Goal: Information Seeking & Learning: Learn about a topic

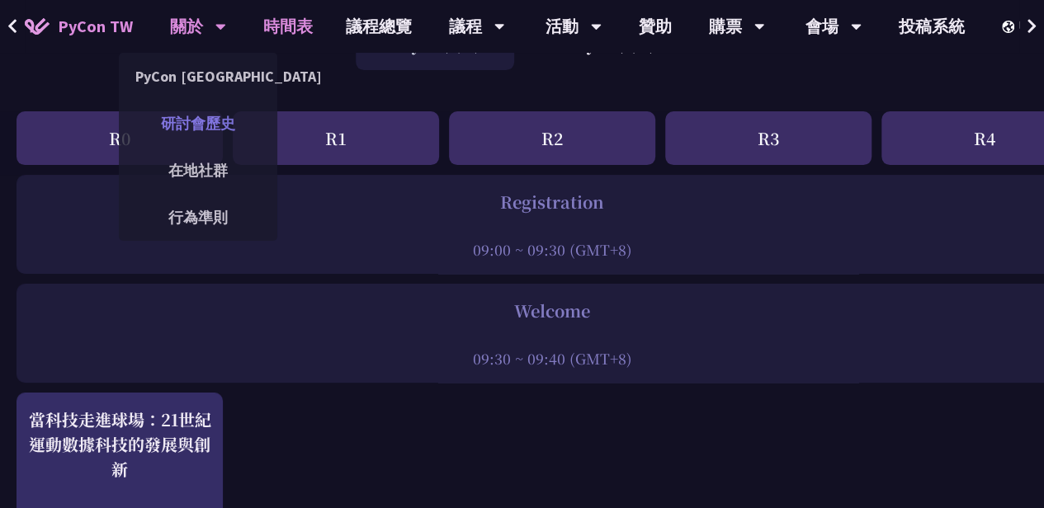
scroll to position [167, 0]
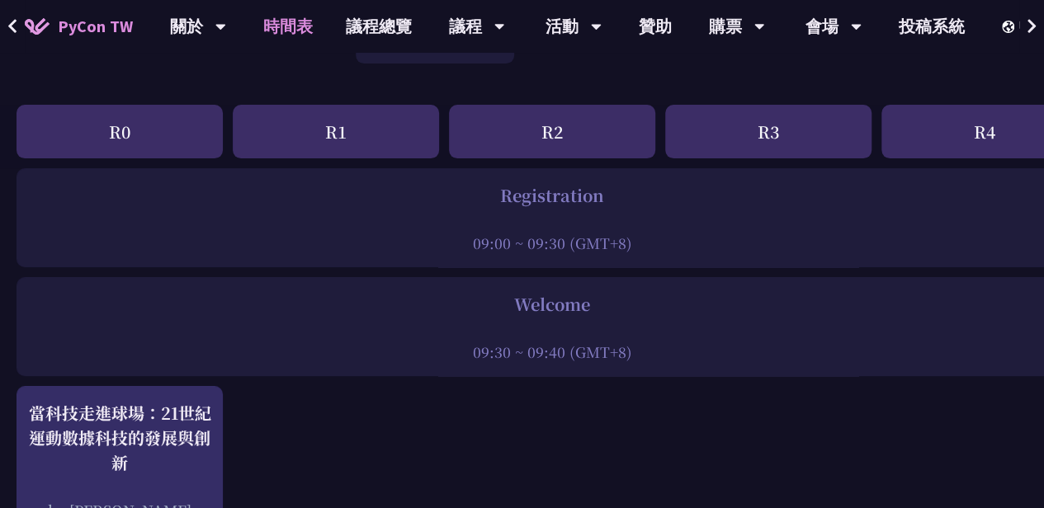
click at [160, 125] on div "R0" at bounding box center [120, 132] width 206 height 54
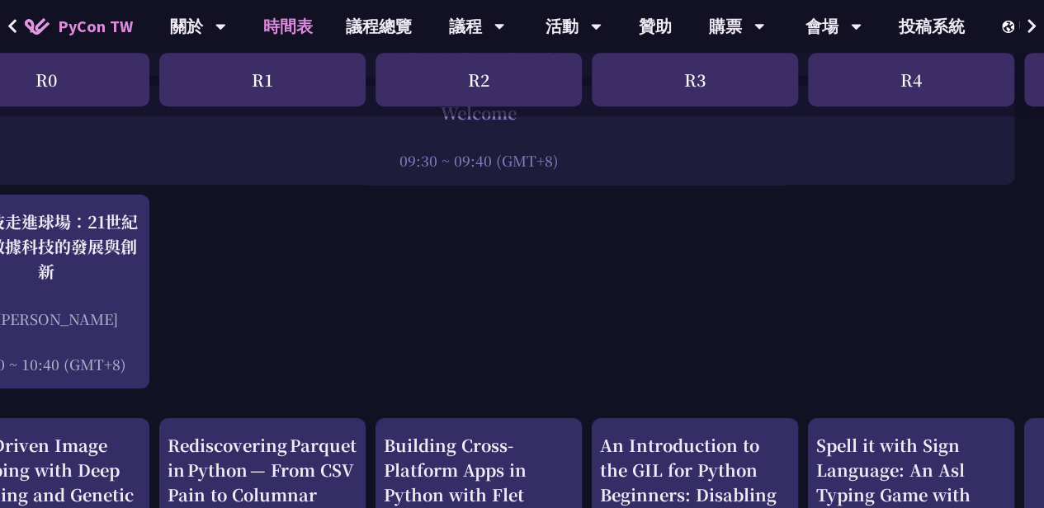
scroll to position [359, 0]
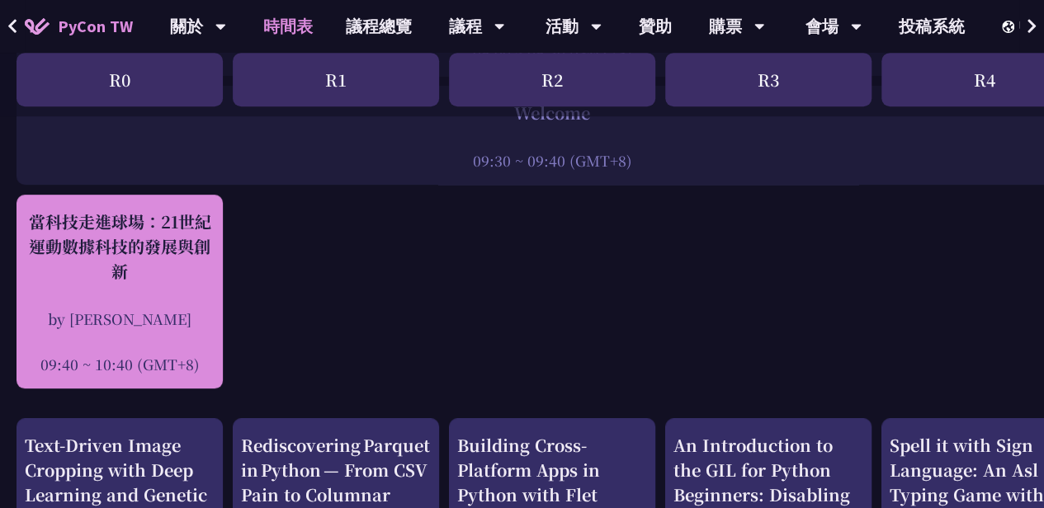
click at [190, 271] on div "當科技走進球場：21世紀運動數據科技的發展與創新" at bounding box center [120, 247] width 190 height 74
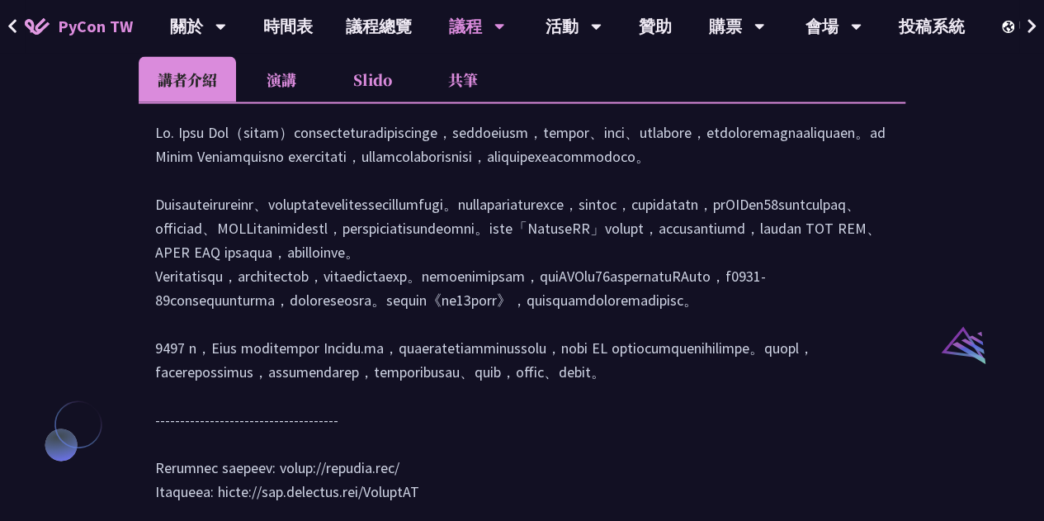
scroll to position [1570, 0]
click at [284, 98] on li "演講" at bounding box center [281, 78] width 91 height 45
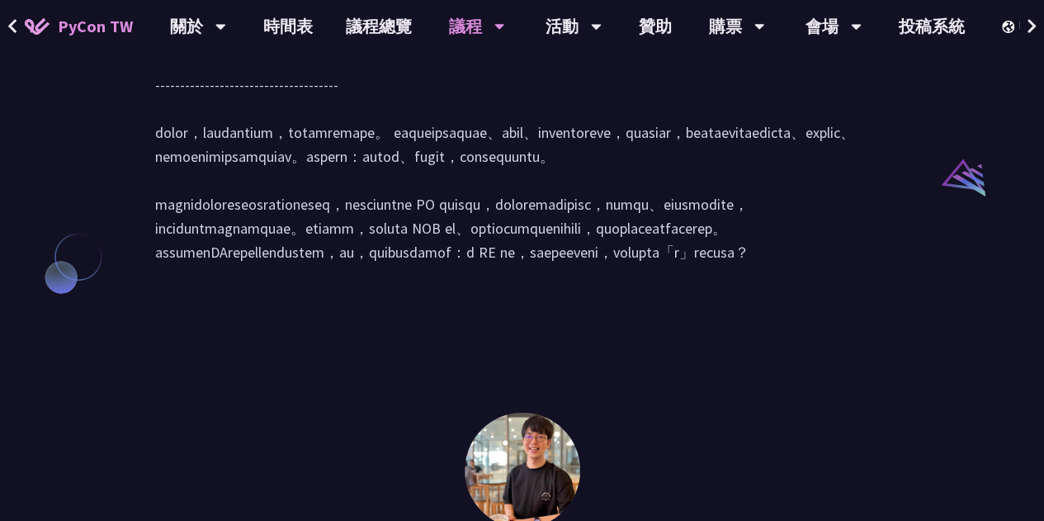
scroll to position [1738, 0]
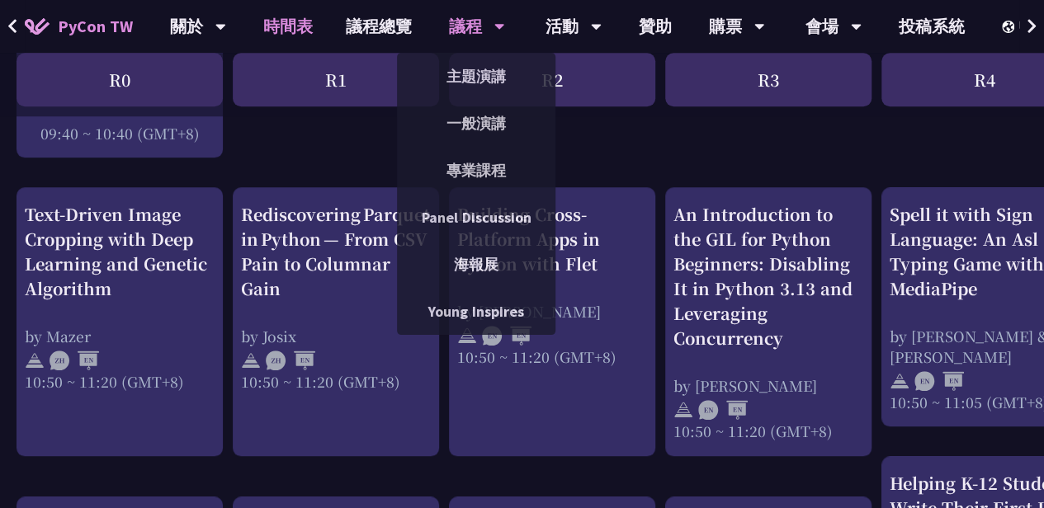
scroll to position [592, 0]
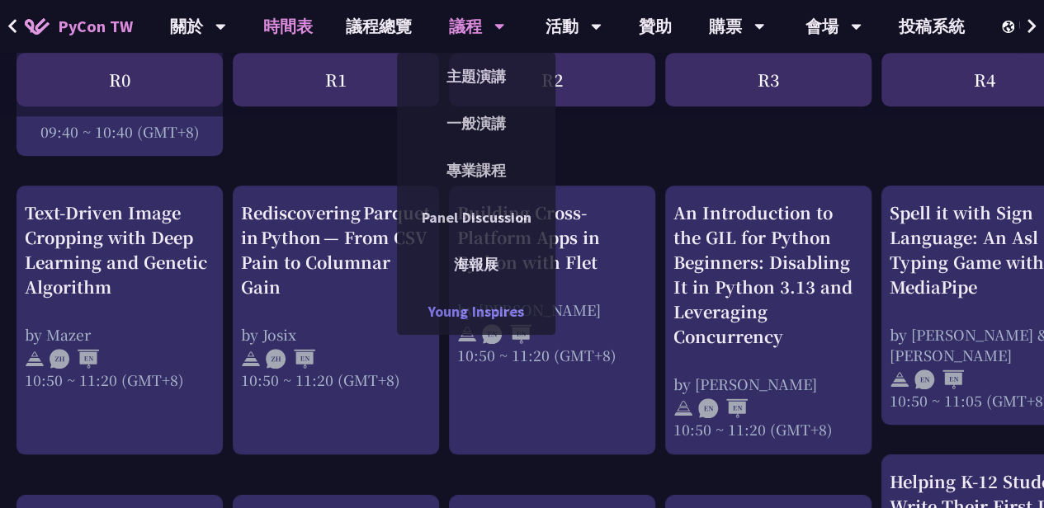
click at [505, 303] on link "Young Inspires" at bounding box center [476, 311] width 158 height 39
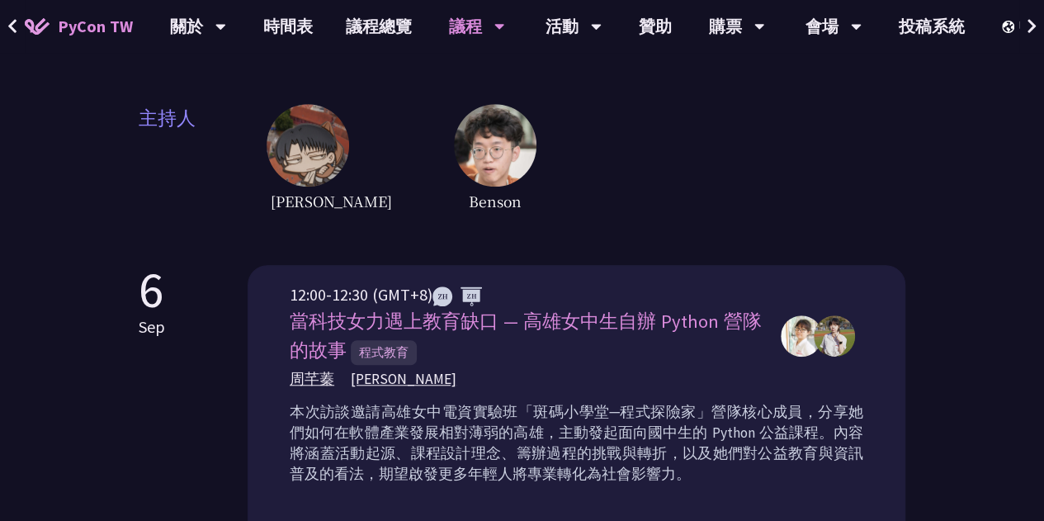
scroll to position [382, 0]
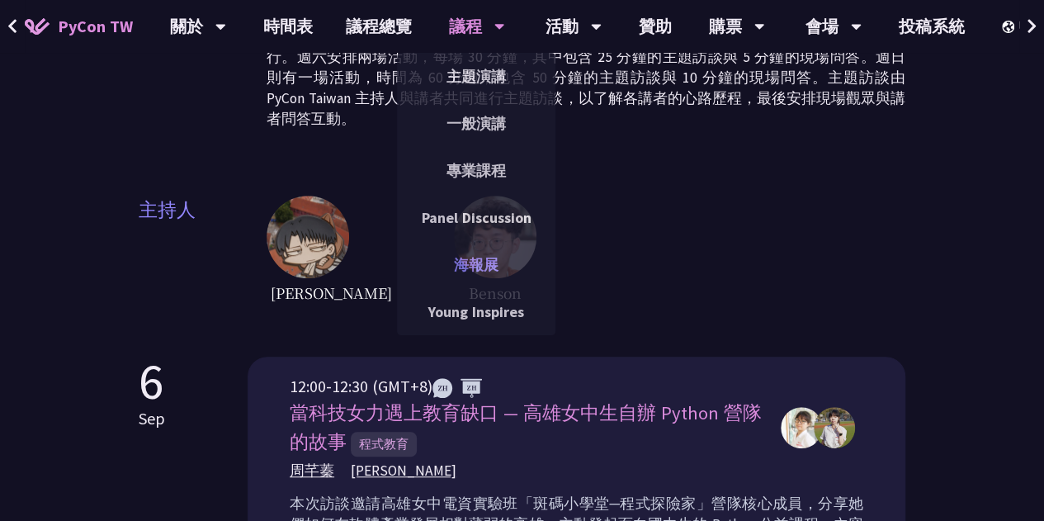
click at [488, 271] on link "海報展" at bounding box center [476, 264] width 158 height 39
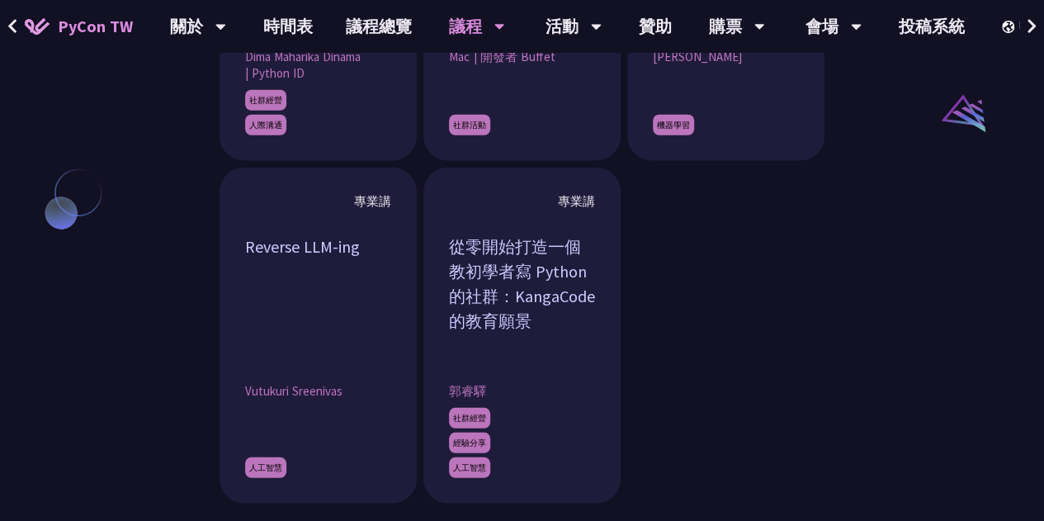
scroll to position [1902, 0]
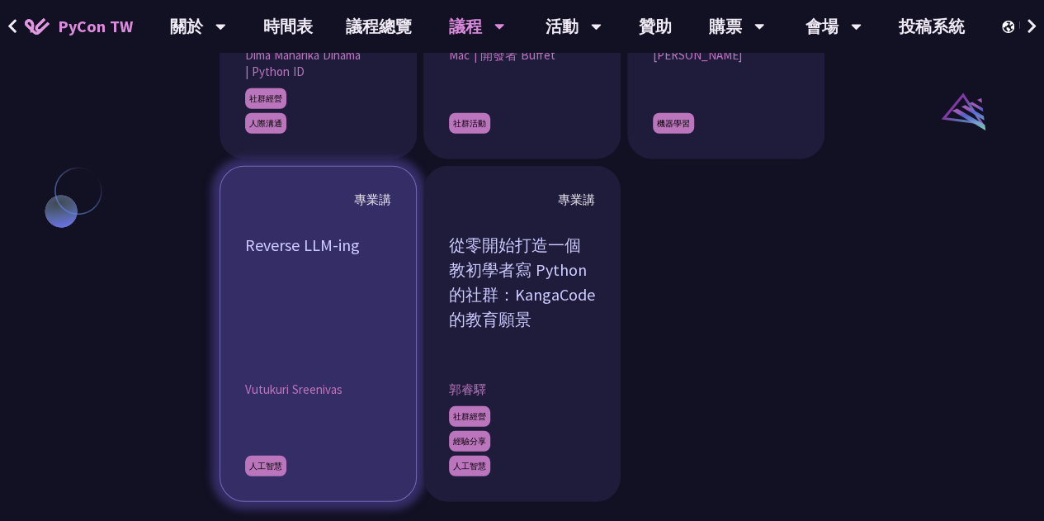
click at [328, 336] on div "Reverse LLM-ing" at bounding box center [318, 295] width 146 height 124
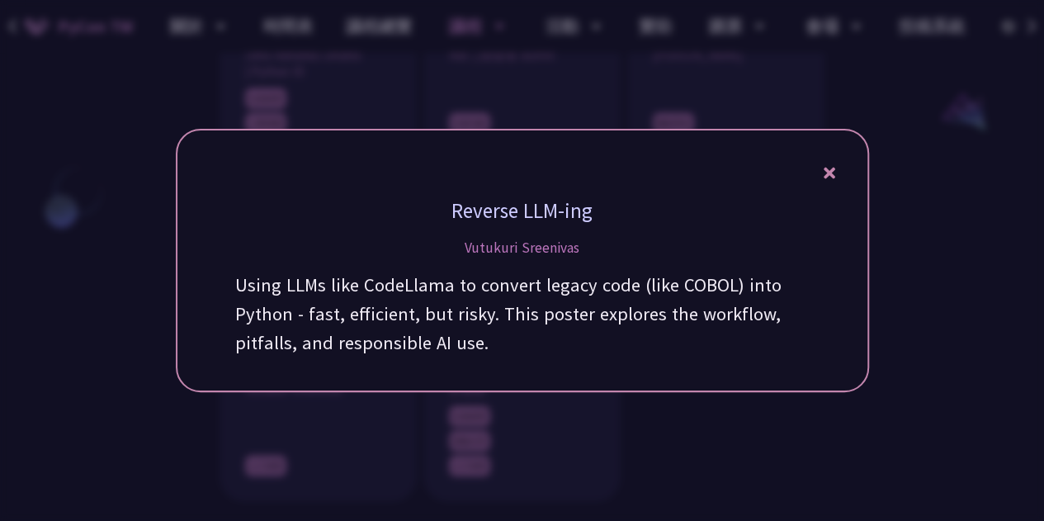
click at [399, 450] on div at bounding box center [522, 260] width 1044 height 521
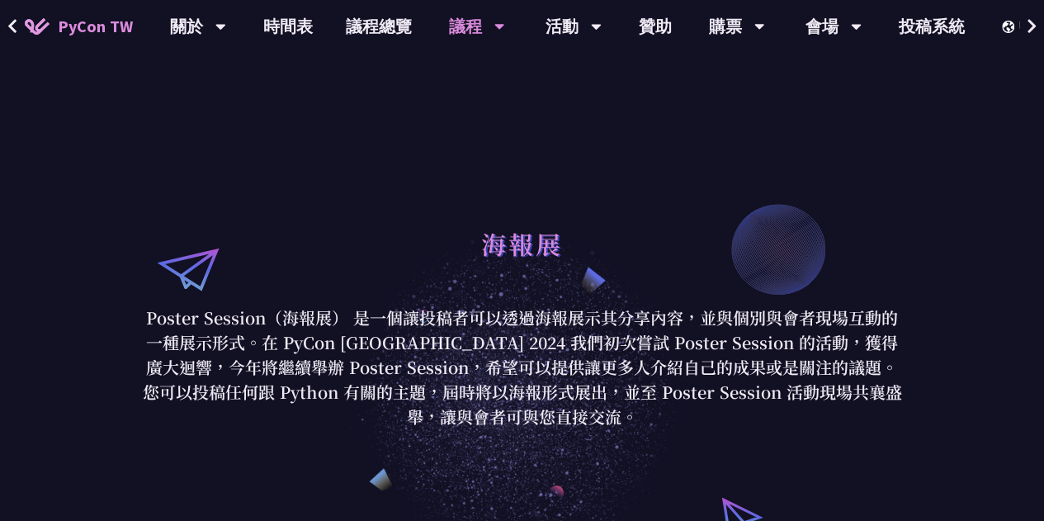
scroll to position [0, 0]
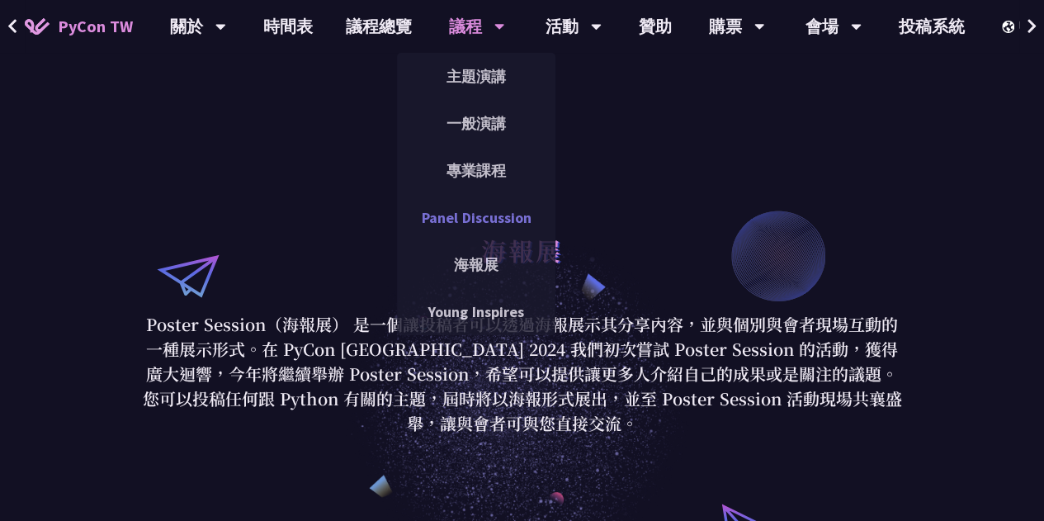
click at [477, 213] on link "Panel Discussion" at bounding box center [476, 217] width 158 height 39
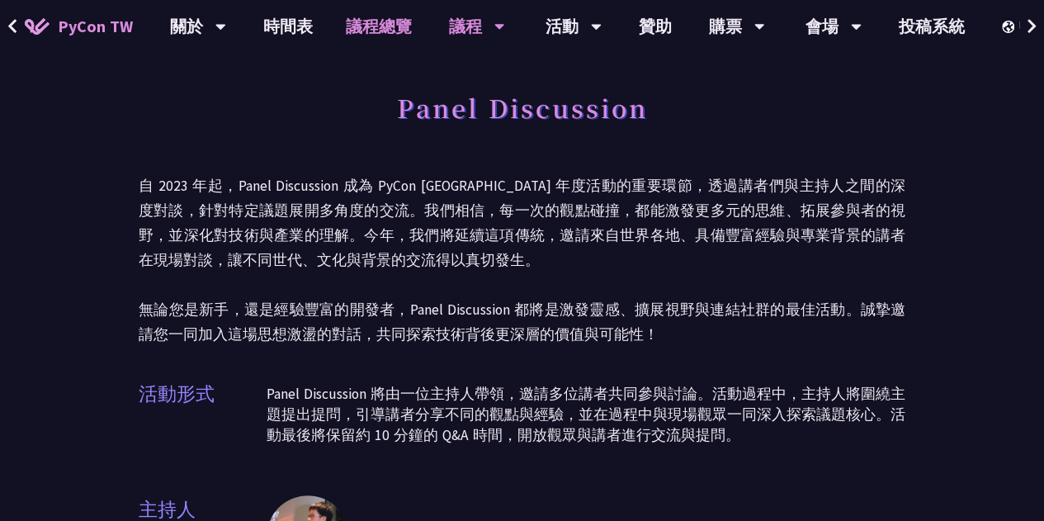
click at [400, 37] on link "議程總覽" at bounding box center [378, 26] width 99 height 53
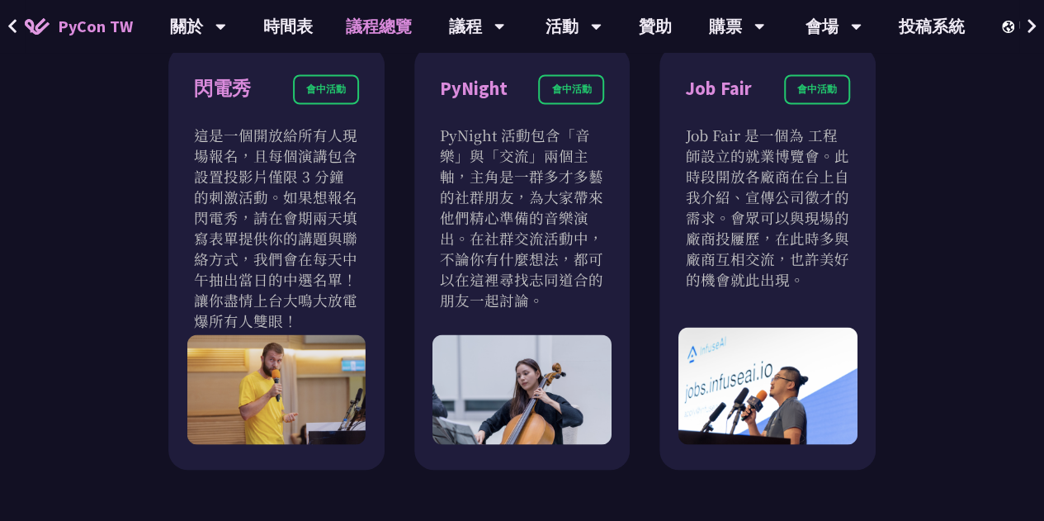
scroll to position [1469, 0]
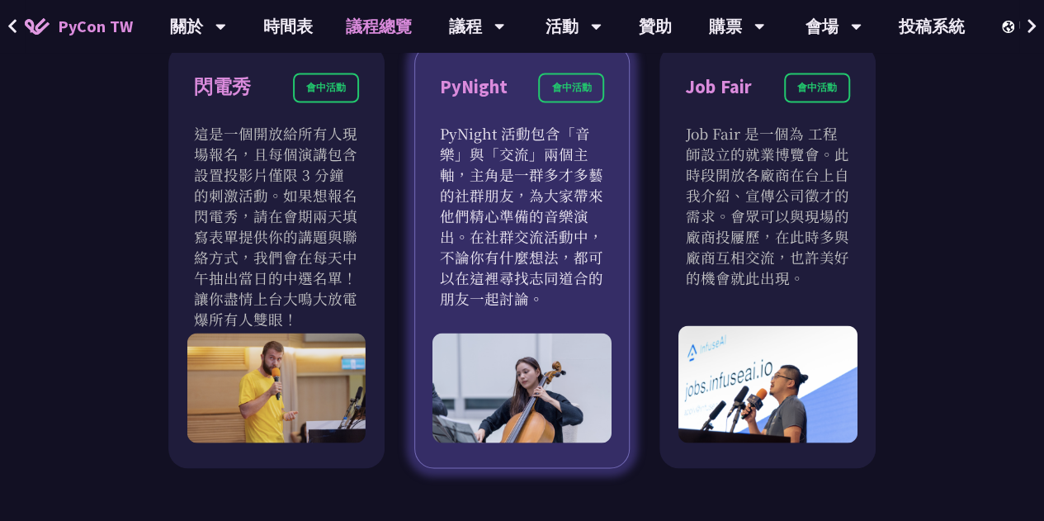
click at [535, 268] on p "PyNight 活動包含「音樂」與「交流」兩個主軸，主角是一群多才多藝的社群朋友，為大家帶來他們精心準備的音樂演出。在社群交流活動中，不論你有什麼想法，都可以…" at bounding box center [522, 215] width 165 height 186
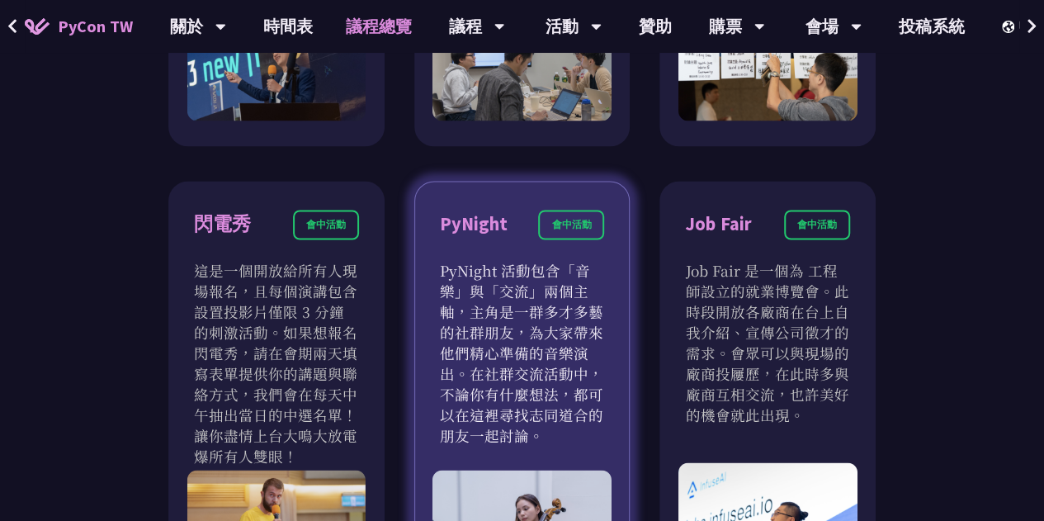
click at [474, 235] on div "PyNight" at bounding box center [474, 224] width 68 height 29
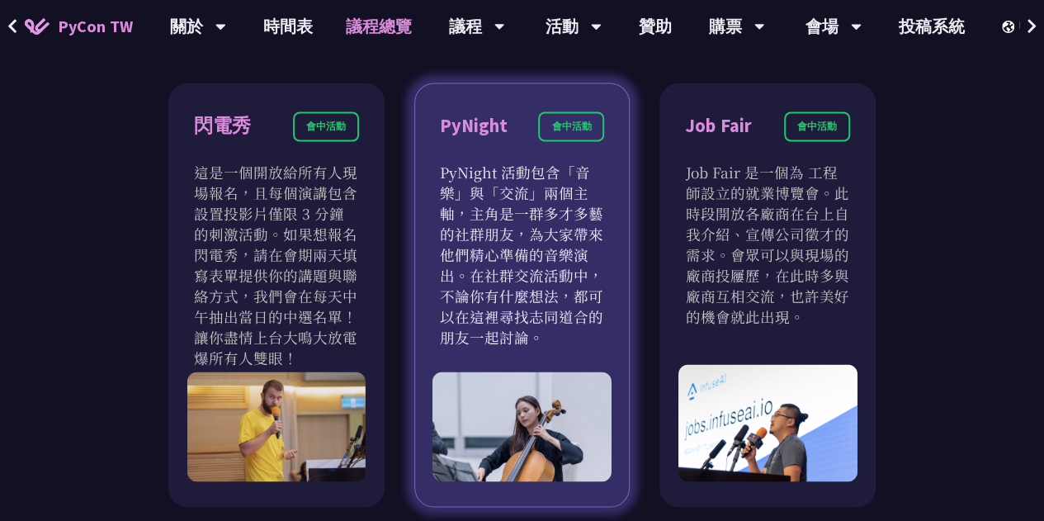
scroll to position [1431, 0]
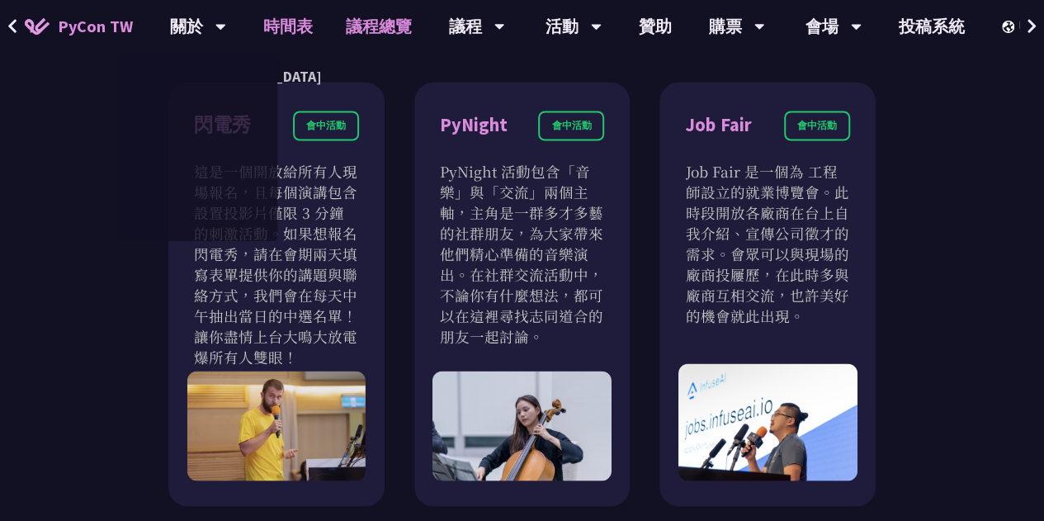
click at [276, 32] on link "時間表" at bounding box center [288, 26] width 83 height 53
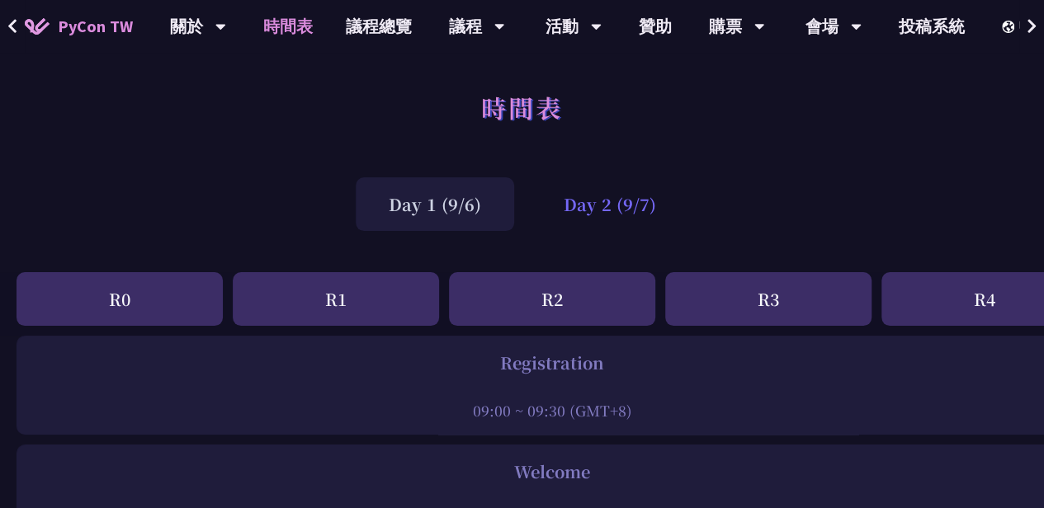
click at [599, 211] on div "Day 2 (9/7)" at bounding box center [609, 204] width 158 height 54
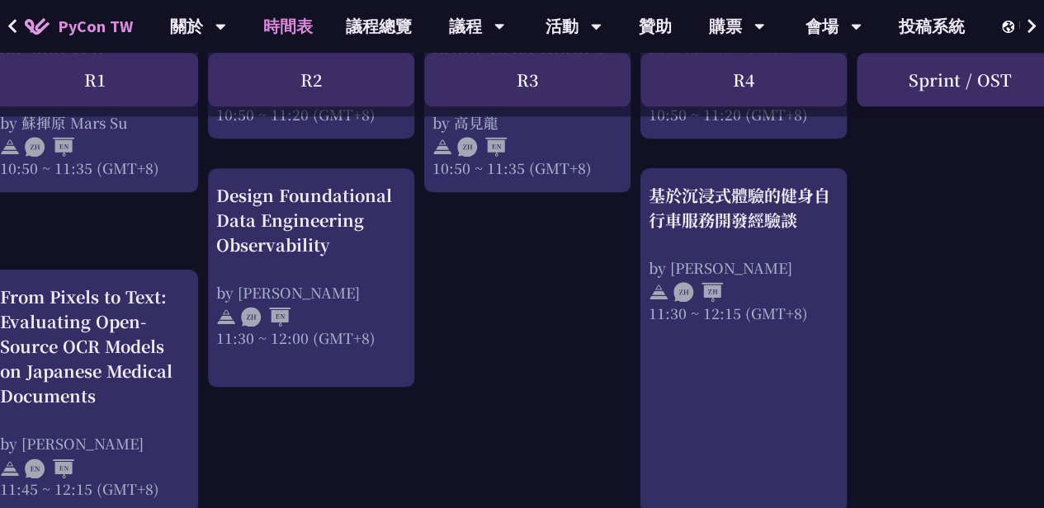
scroll to position [876, 245]
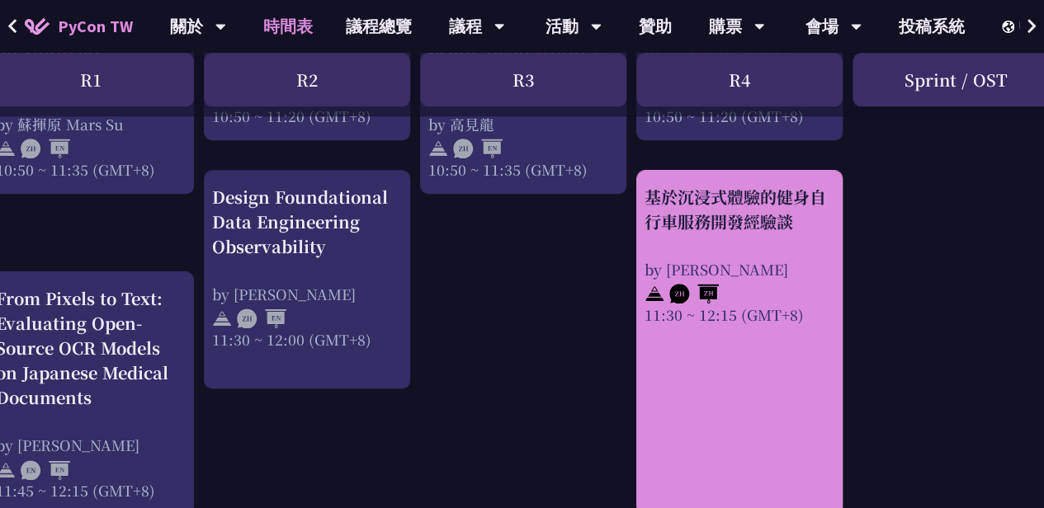
click at [776, 276] on div "by Peter" at bounding box center [739, 269] width 190 height 21
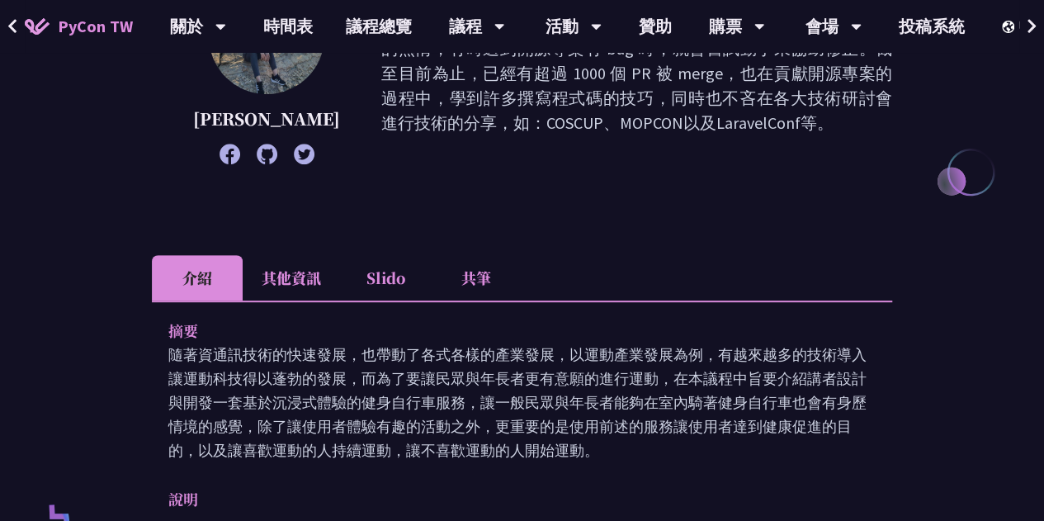
scroll to position [299, 0]
click at [322, 273] on li "其他資訊" at bounding box center [291, 276] width 97 height 45
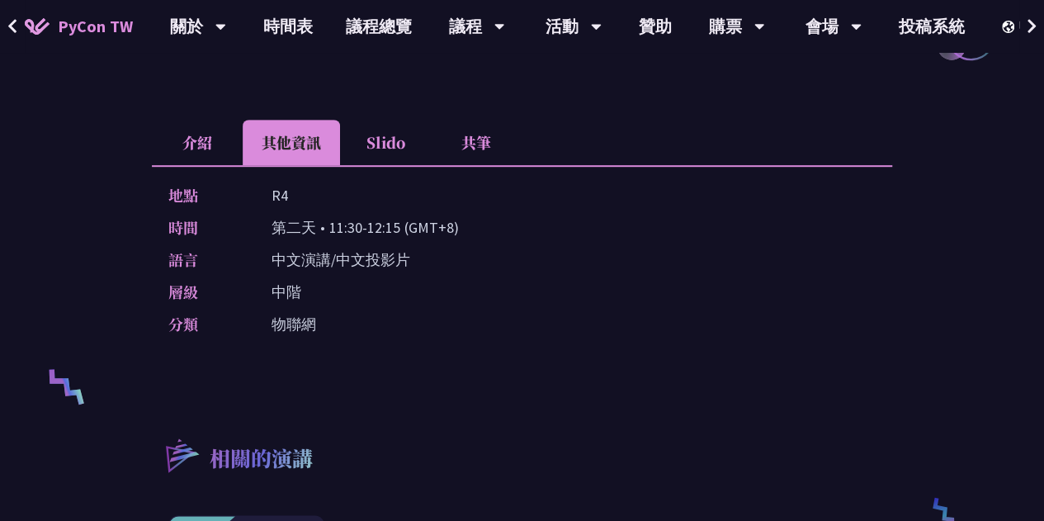
scroll to position [436, 0]
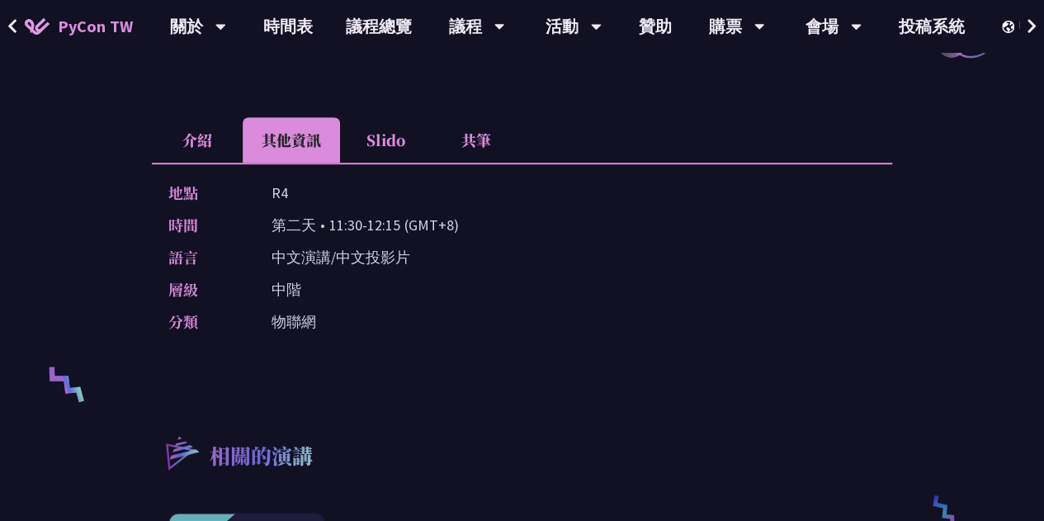
click at [199, 138] on li "介紹" at bounding box center [197, 139] width 91 height 45
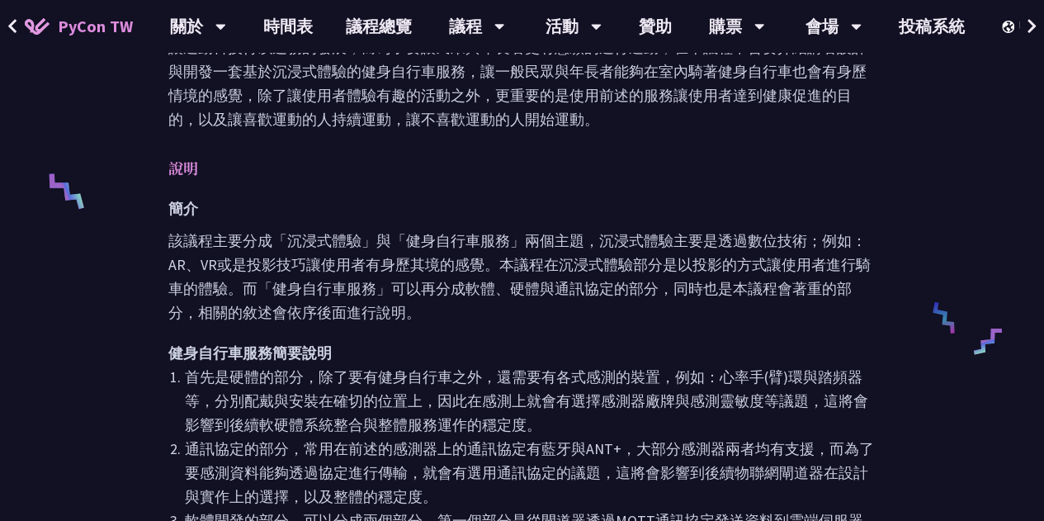
scroll to position [634, 0]
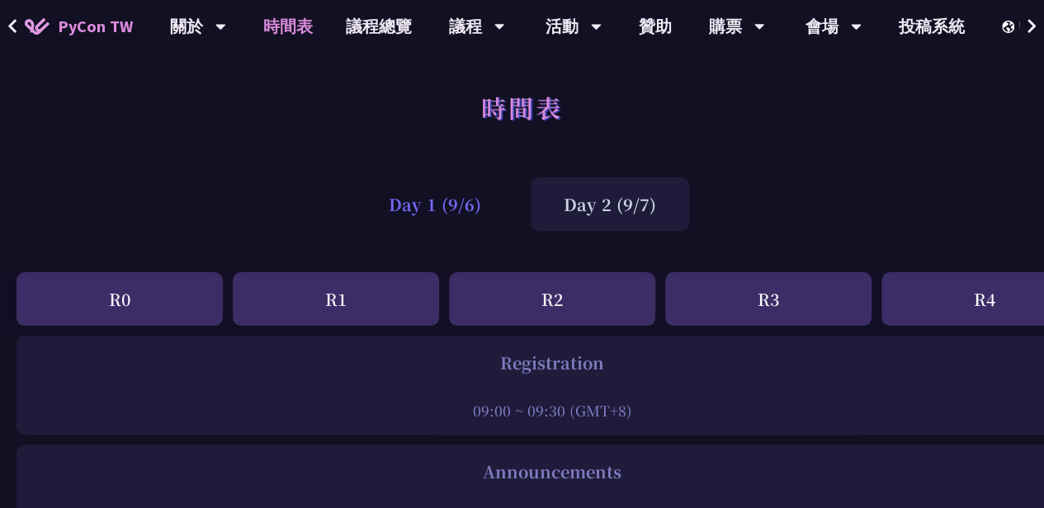
click at [459, 194] on div "Day 1 (9/6)" at bounding box center [435, 204] width 158 height 54
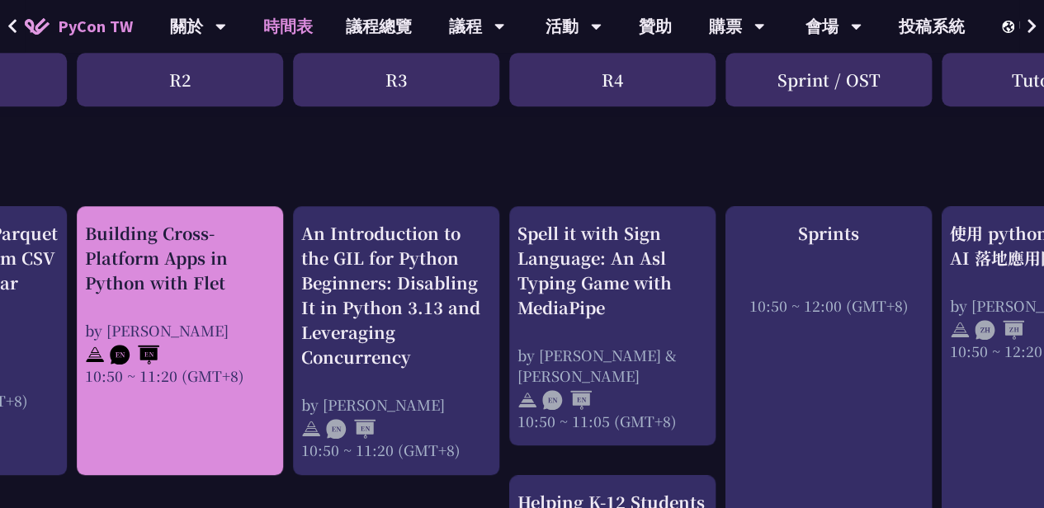
scroll to position [571, 392]
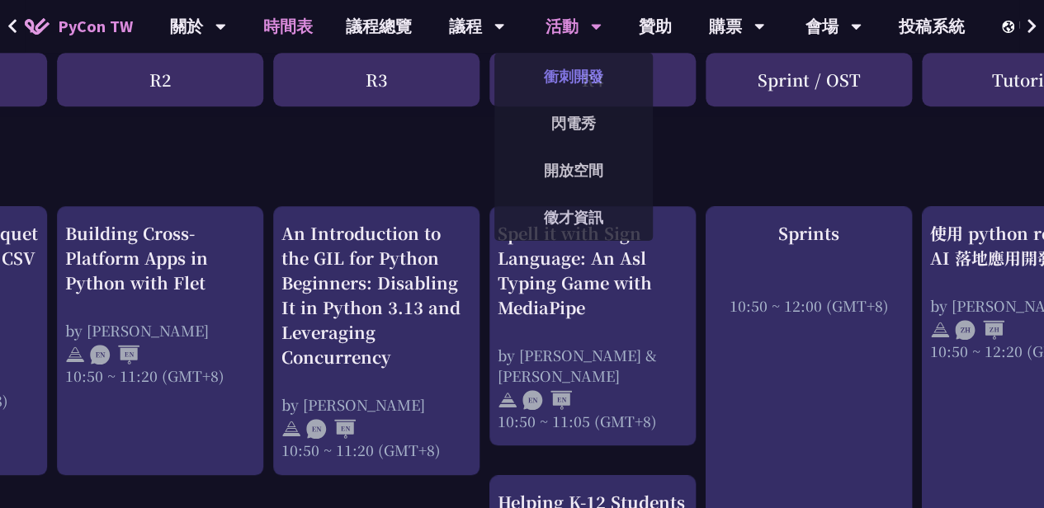
click at [558, 80] on link "衝刺開發" at bounding box center [573, 76] width 158 height 39
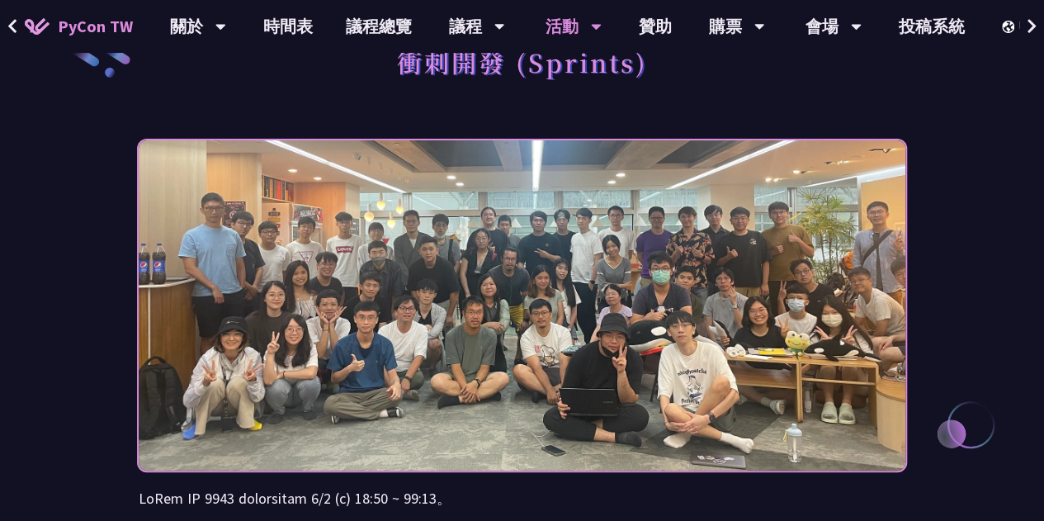
scroll to position [11, 0]
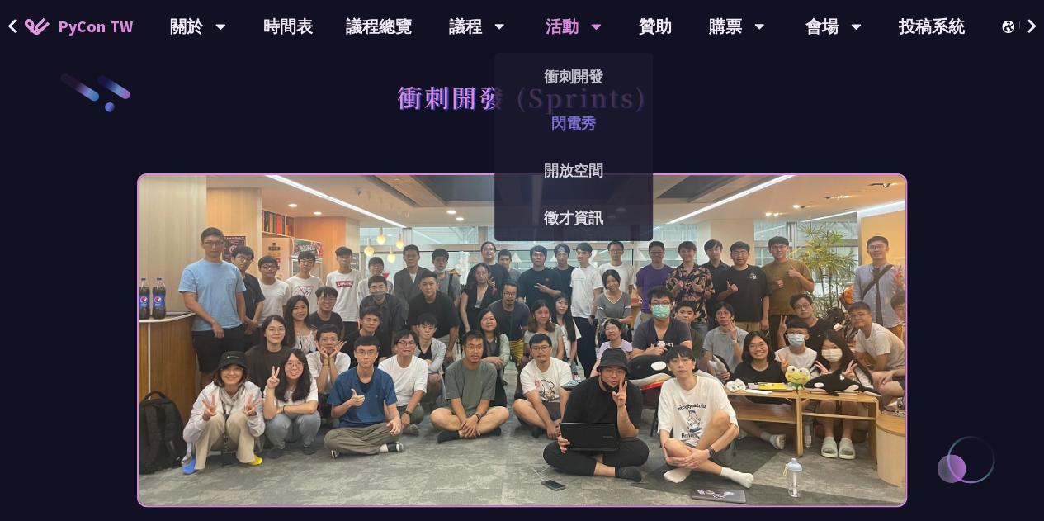
click at [563, 130] on link "閃電秀" at bounding box center [573, 123] width 158 height 39
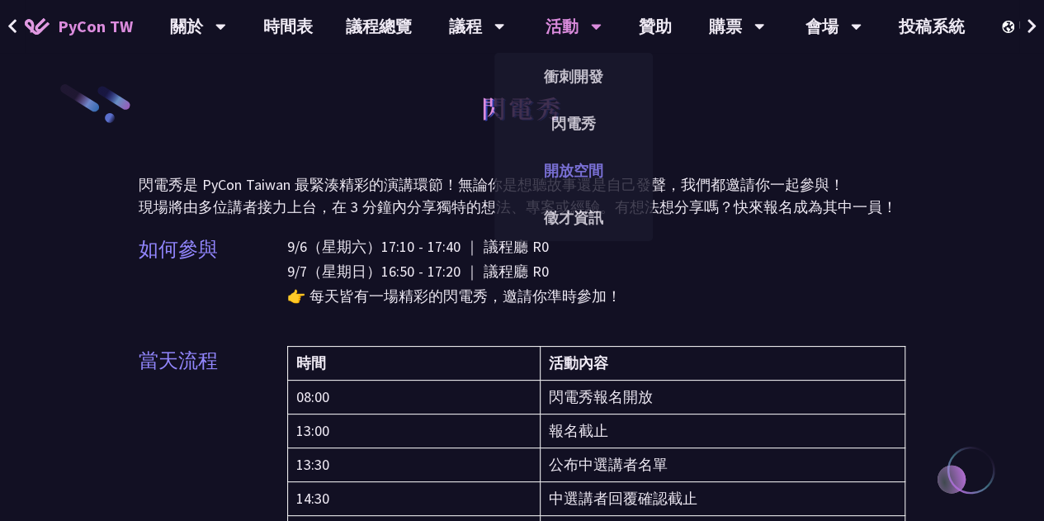
click at [575, 158] on link "開放空間" at bounding box center [573, 170] width 158 height 39
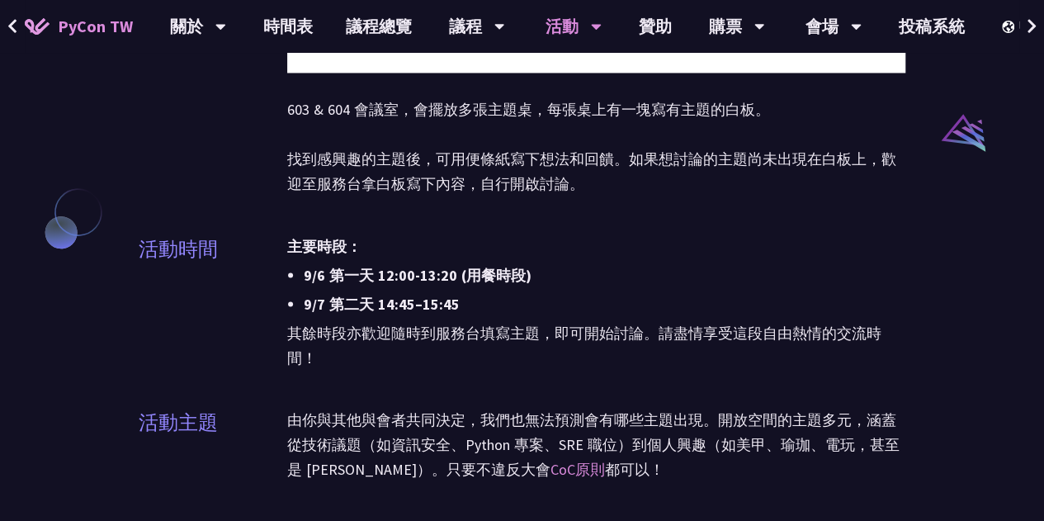
scroll to position [1321, 0]
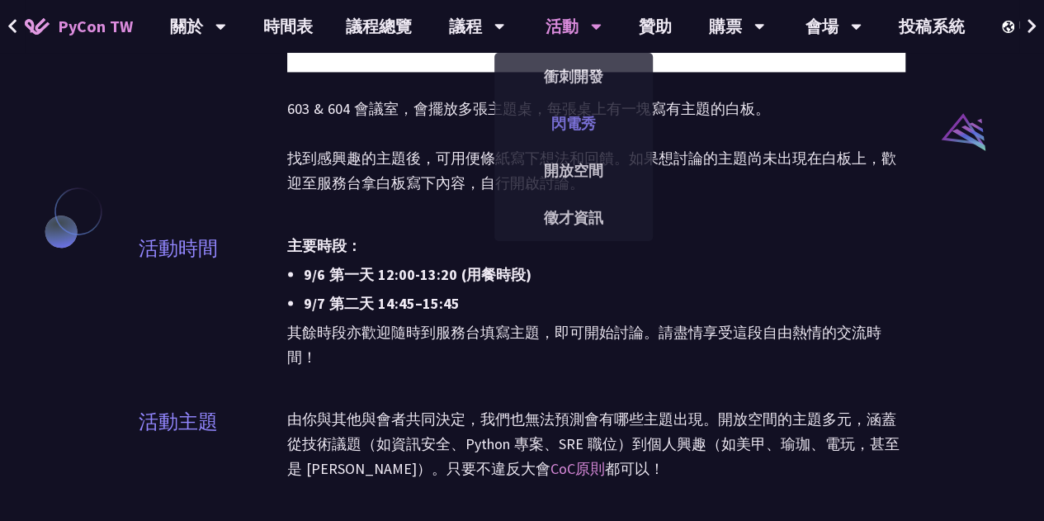
click at [574, 136] on link "閃電秀" at bounding box center [573, 123] width 158 height 39
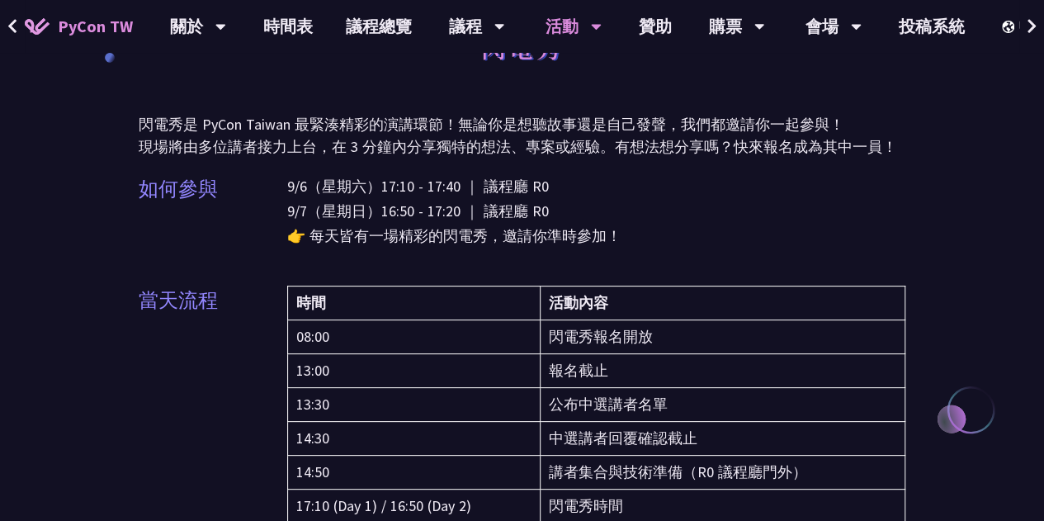
scroll to position [66, 0]
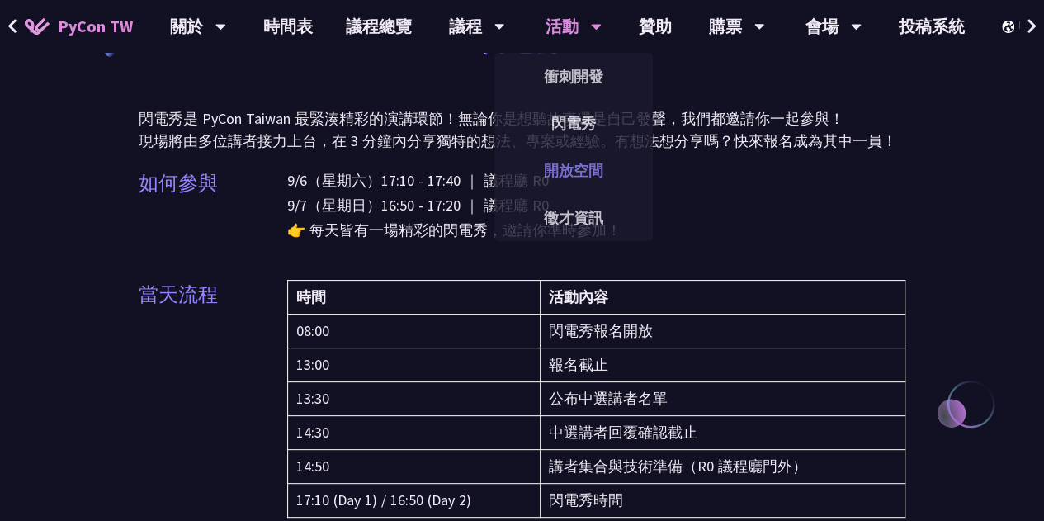
click at [569, 167] on link "開放空間" at bounding box center [573, 170] width 158 height 39
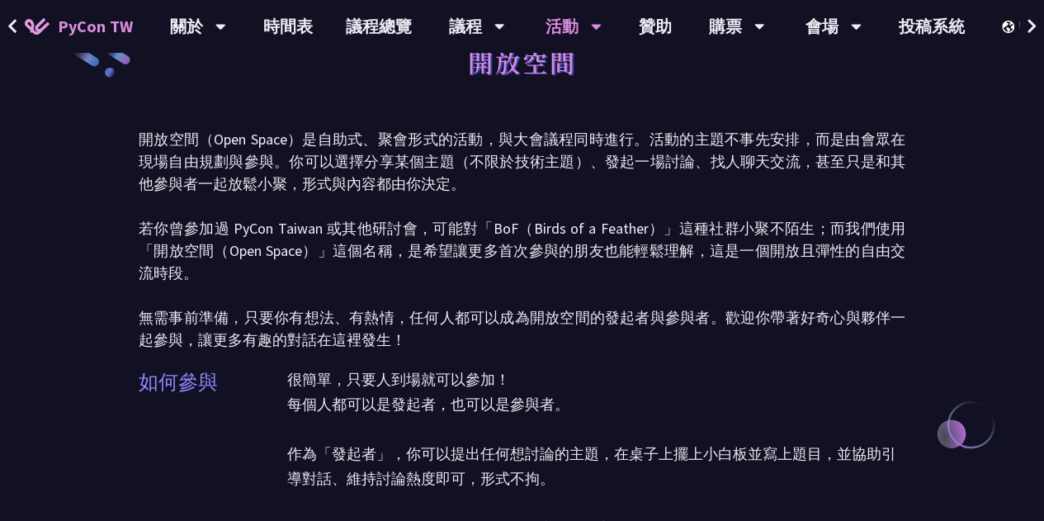
scroll to position [46, 0]
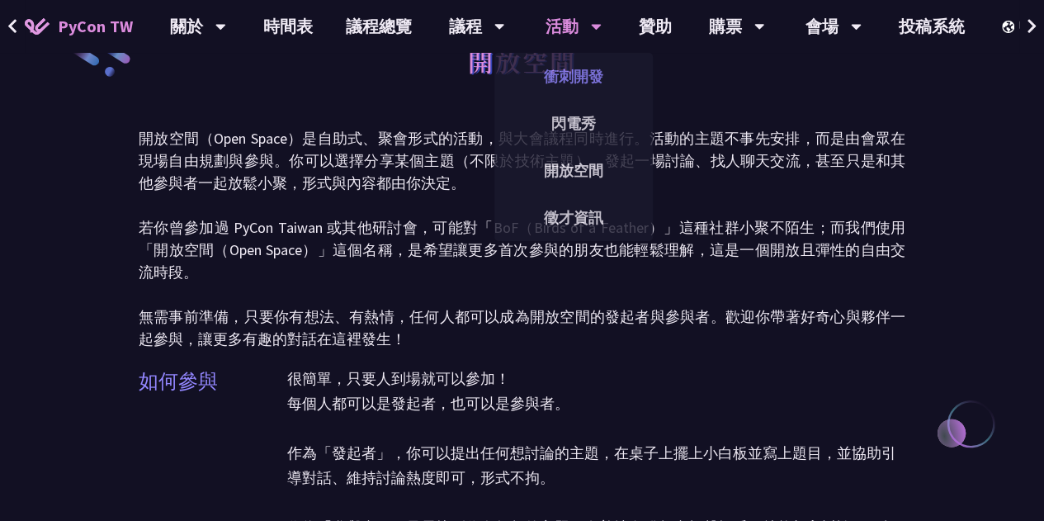
click at [574, 69] on link "衝刺開發" at bounding box center [573, 76] width 158 height 39
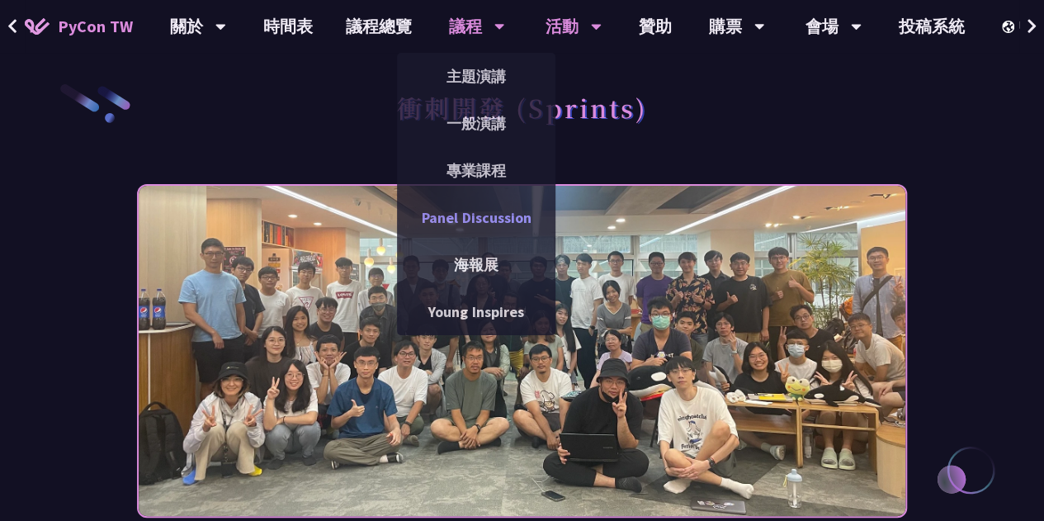
click at [495, 212] on link "Panel Discussion" at bounding box center [476, 217] width 158 height 39
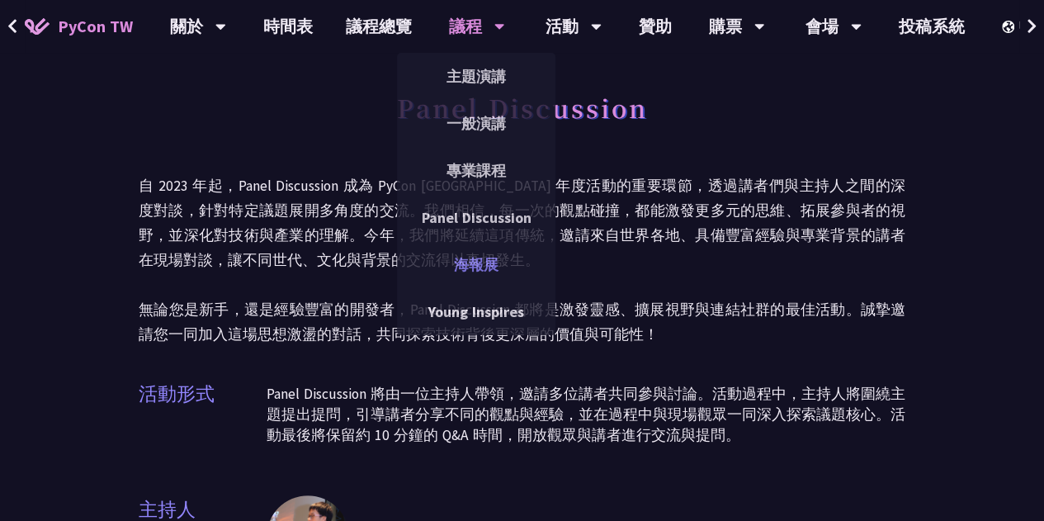
click at [492, 264] on link "海報展" at bounding box center [476, 264] width 158 height 39
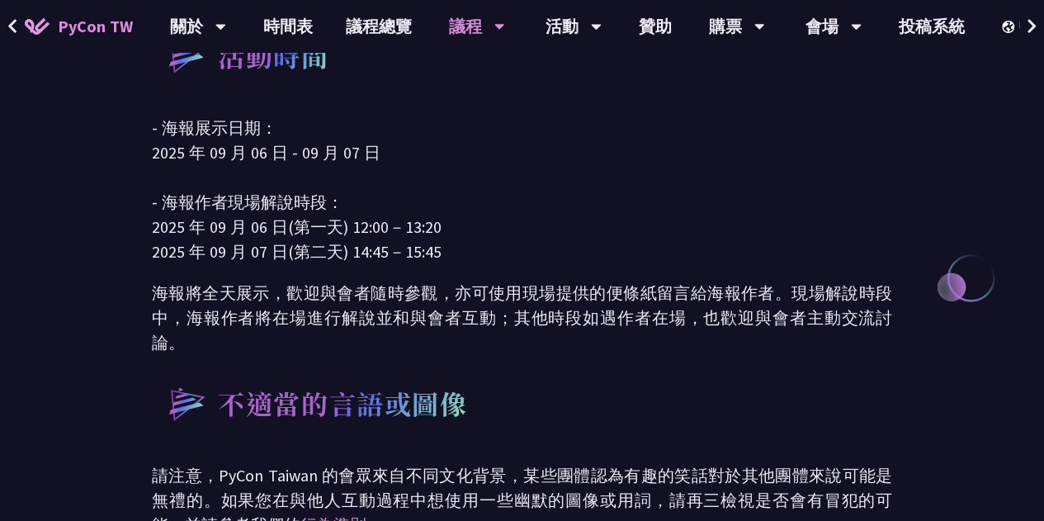
scroll to position [757, 0]
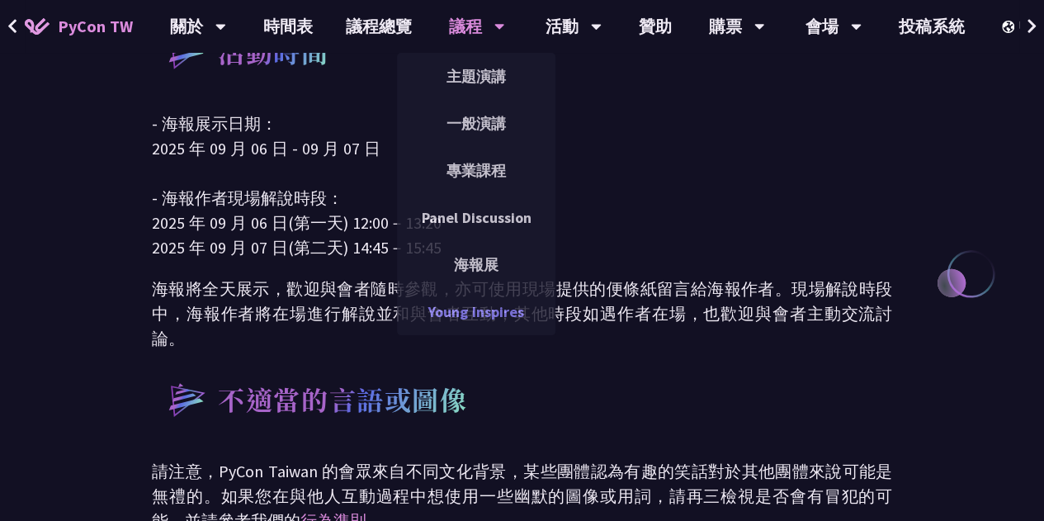
click at [485, 318] on link "Young Inspires" at bounding box center [476, 311] width 158 height 39
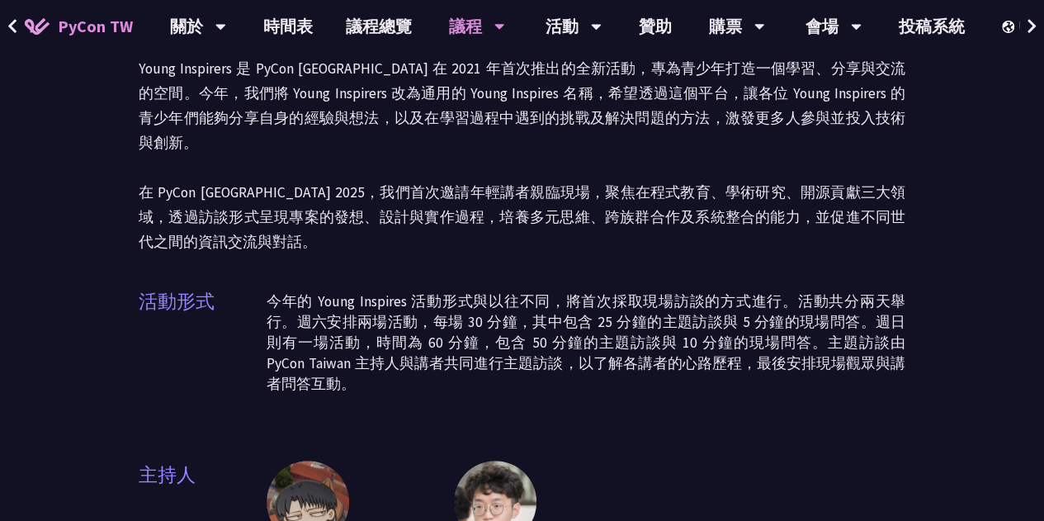
scroll to position [118, 0]
click at [299, 19] on link "時間表" at bounding box center [288, 26] width 83 height 53
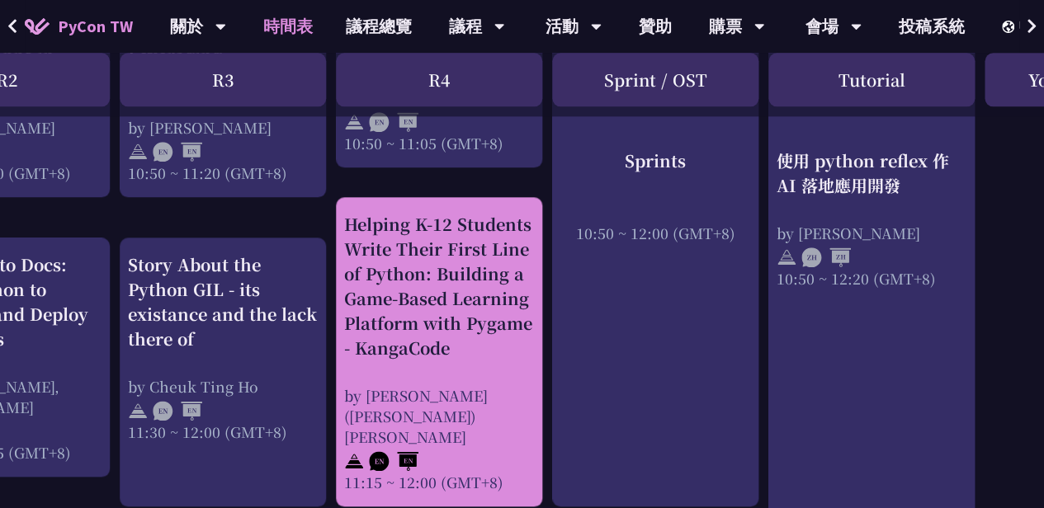
scroll to position [849, 557]
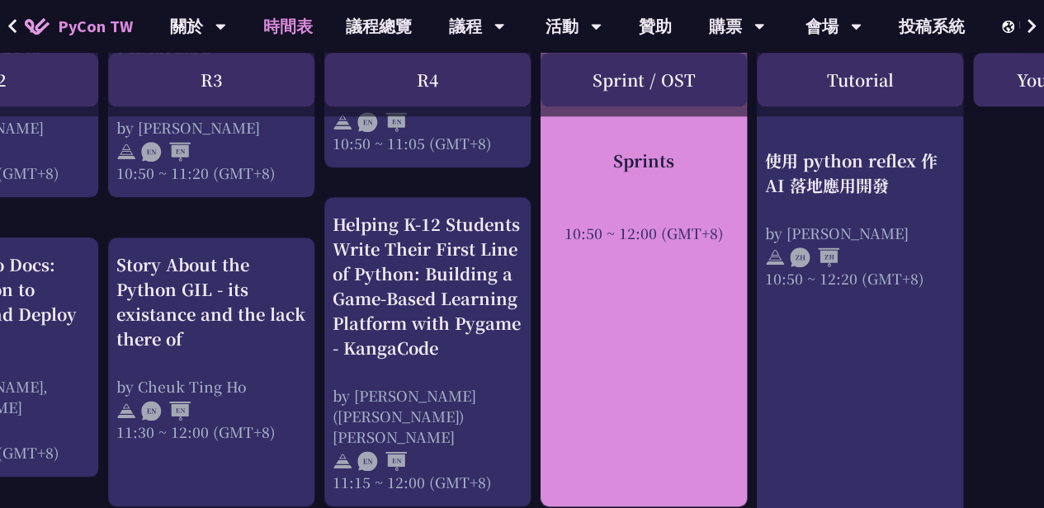
click at [623, 293] on div "Sprints 10:50 ~ 12:00 (GMT+8)" at bounding box center [643, 217] width 206 height 578
click at [621, 182] on div "Sprints 10:50 ~ 12:00 (GMT+8)" at bounding box center [644, 196] width 190 height 95
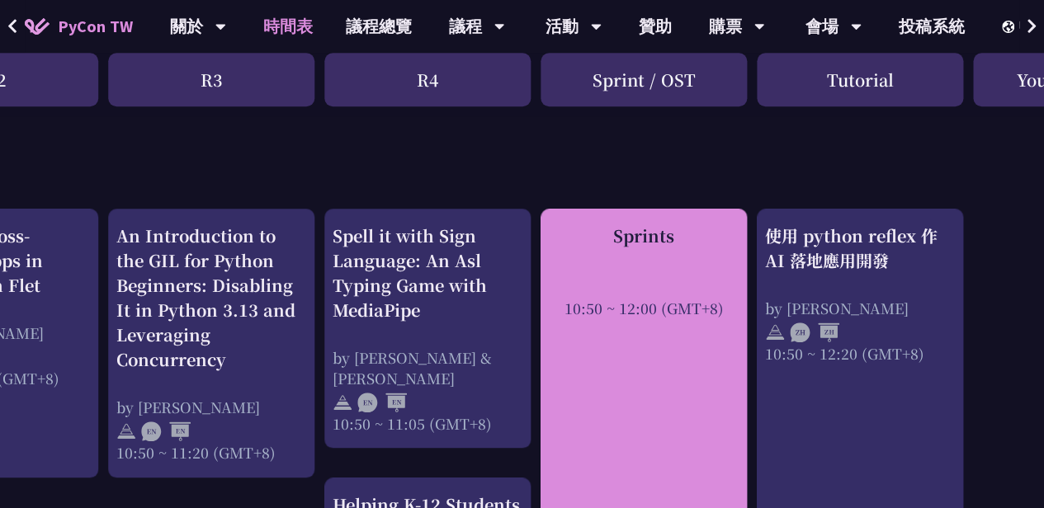
scroll to position [566, 557]
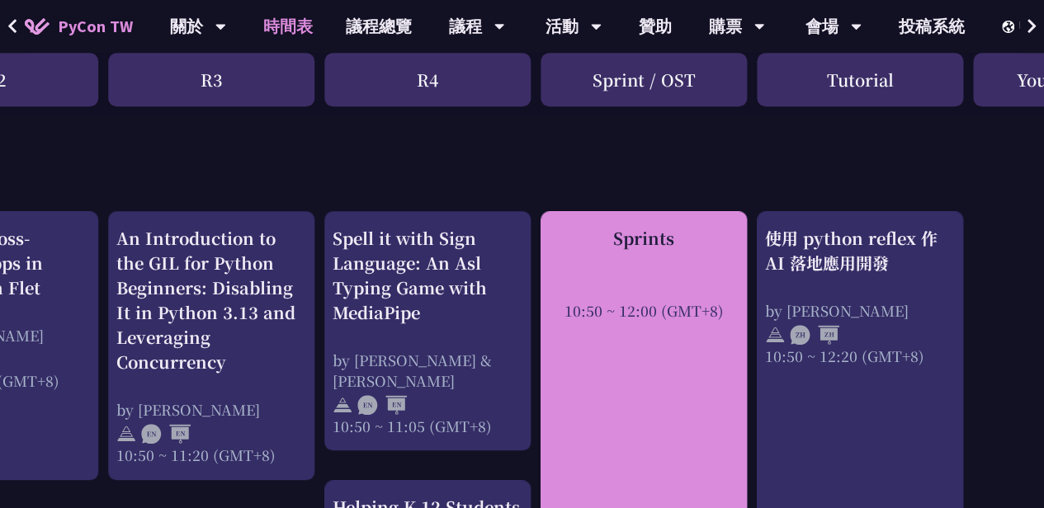
click at [639, 328] on div "Sprints 10:50 ~ 12:00 (GMT+8)" at bounding box center [643, 500] width 206 height 578
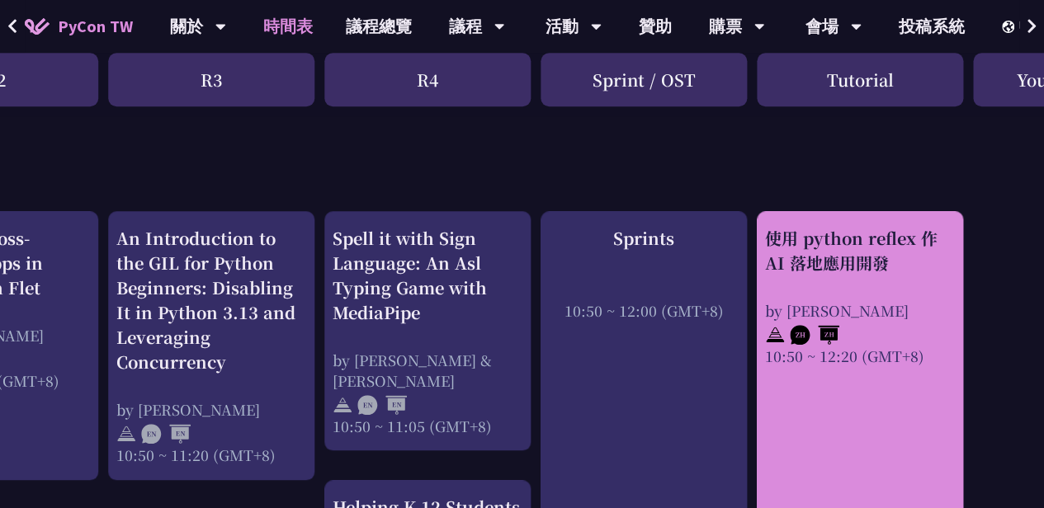
click at [837, 264] on div "使用 python reflex 作 AI 落地應用開發" at bounding box center [860, 251] width 190 height 50
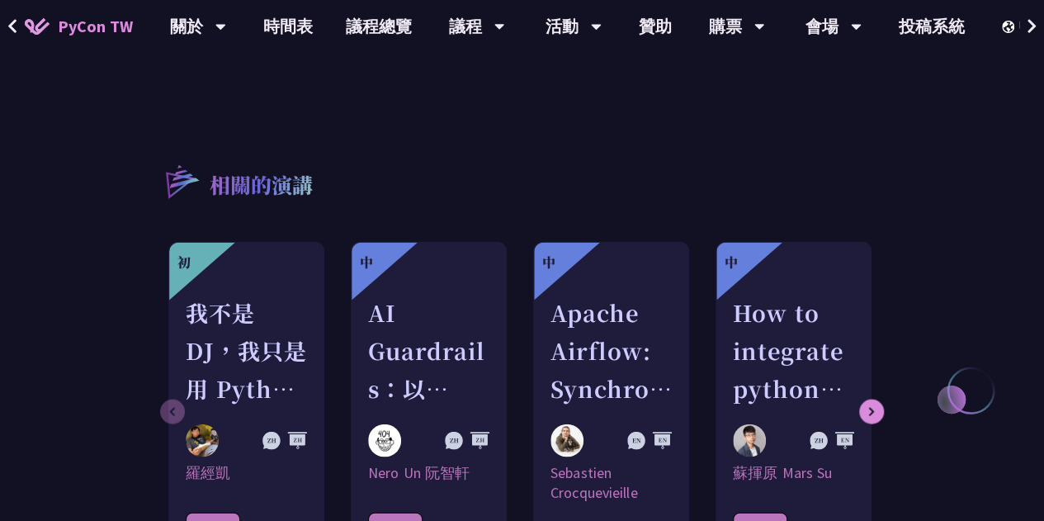
scroll to position [1565, 0]
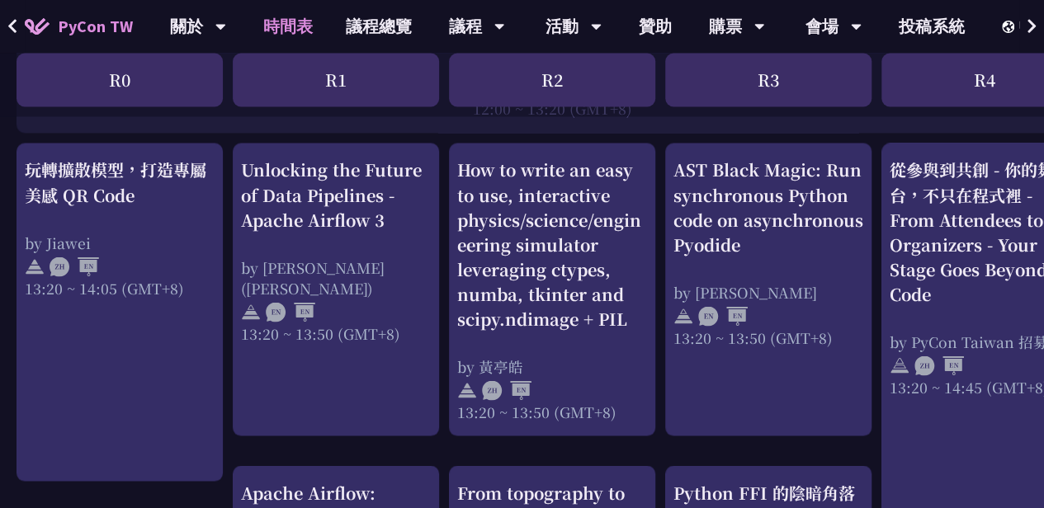
scroll to position [1383, 0]
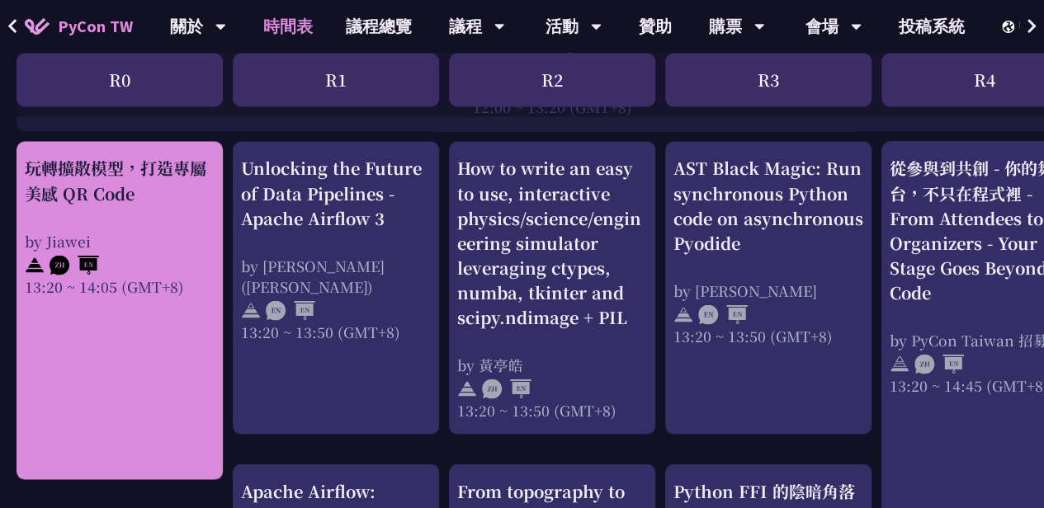
click at [173, 332] on link "玩轉擴散模型，打造專屬美感 QR Code by Jiawei 13:20 ~ 14:05 (GMT+8)" at bounding box center [120, 310] width 190 height 309
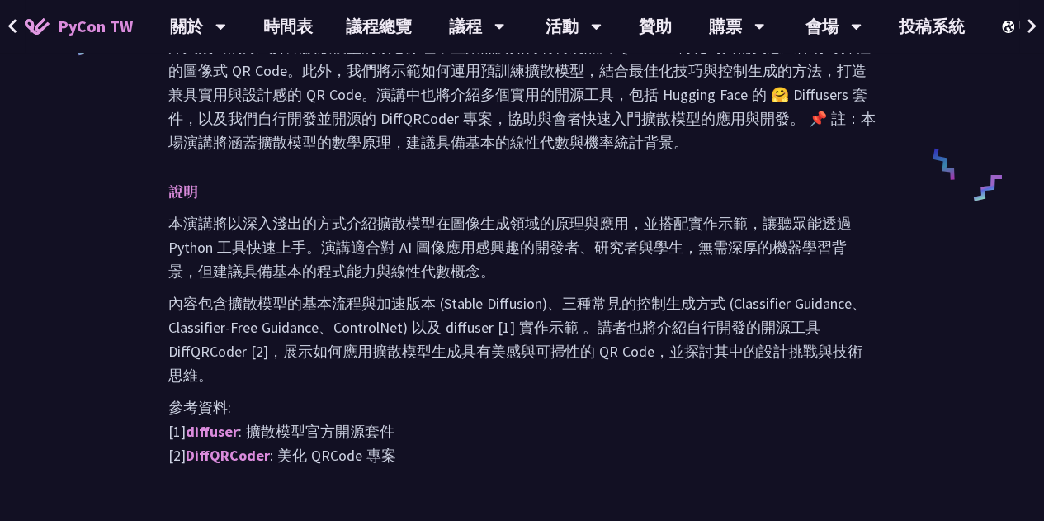
scroll to position [784, 0]
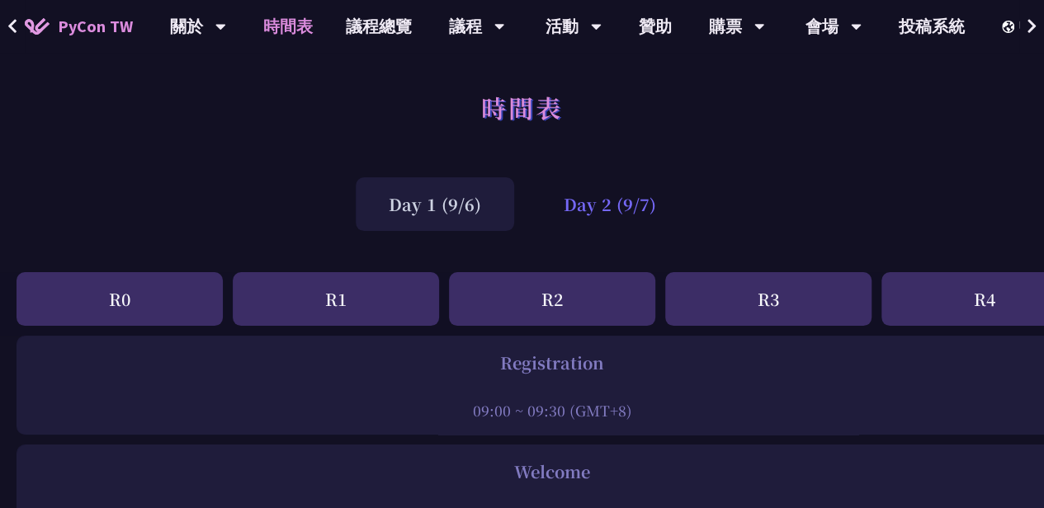
click at [597, 200] on div "Day 2 (9/7)" at bounding box center [609, 204] width 158 height 54
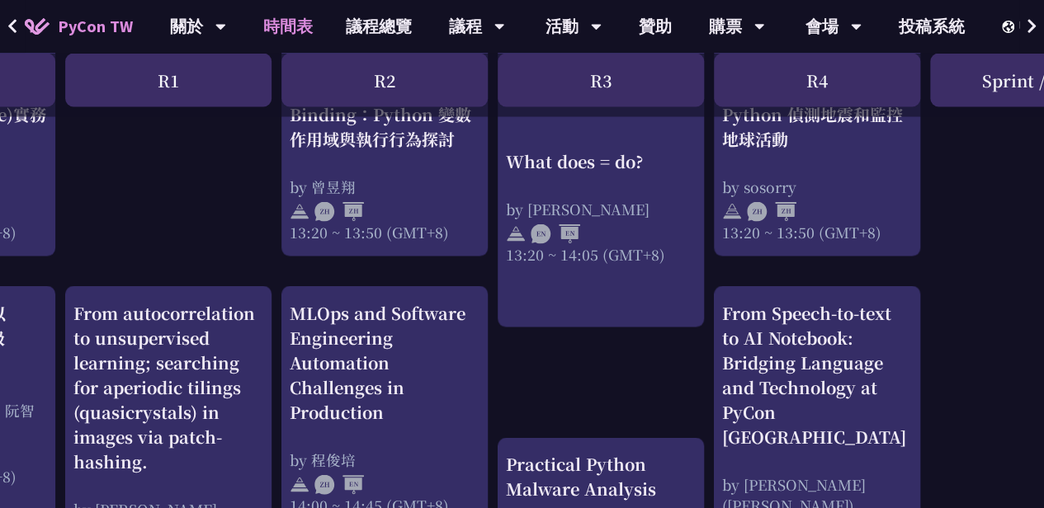
scroll to position [1527, 12]
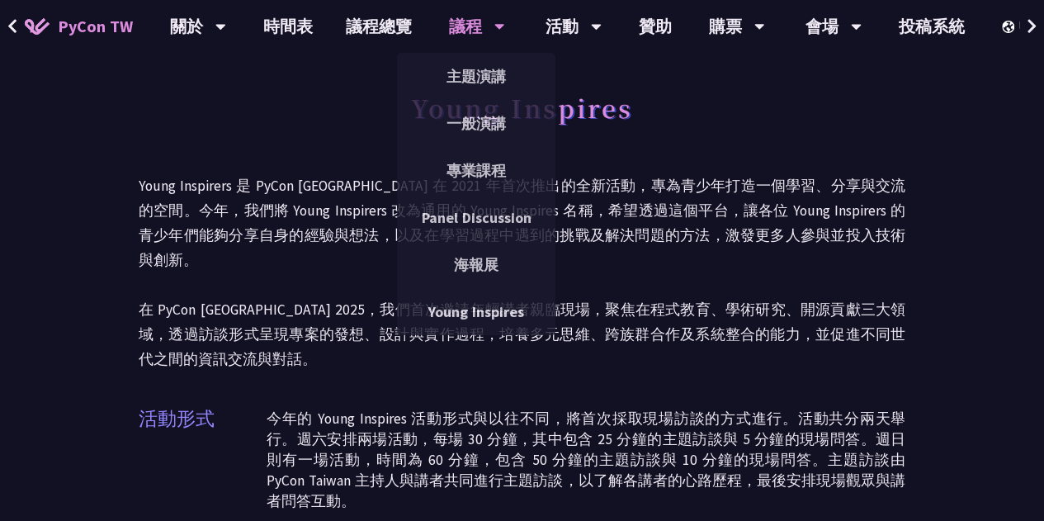
click at [464, 34] on div "議程" at bounding box center [477, 26] width 56 height 53
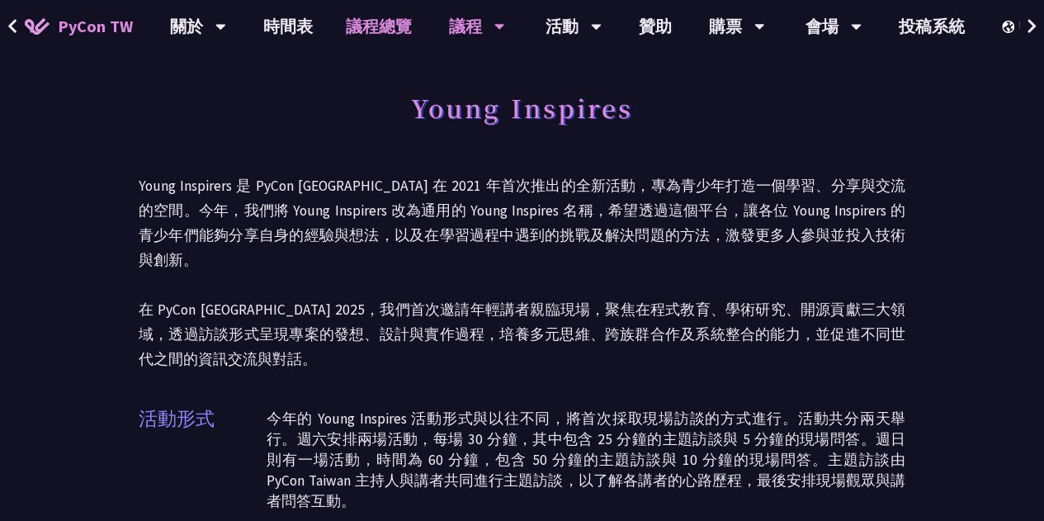
click at [370, 34] on link "議程總覽" at bounding box center [378, 26] width 99 height 53
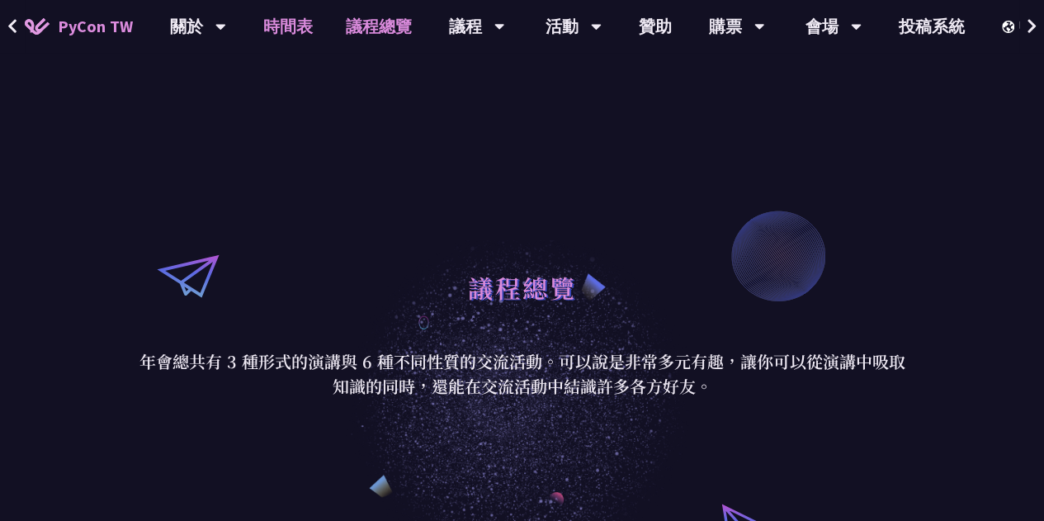
click at [295, 26] on link "時間表" at bounding box center [288, 26] width 83 height 53
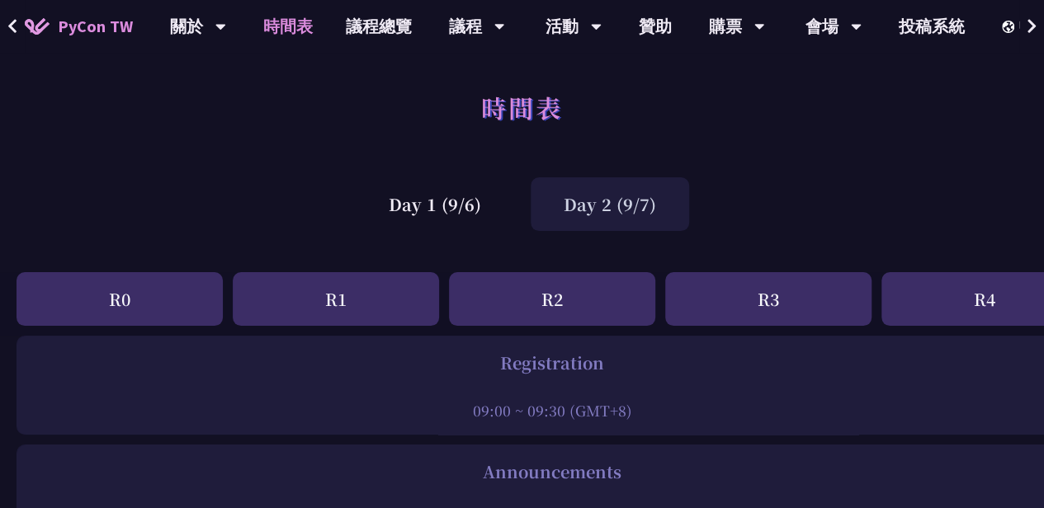
click at [616, 202] on div "Day 2 (9/7)" at bounding box center [609, 204] width 158 height 54
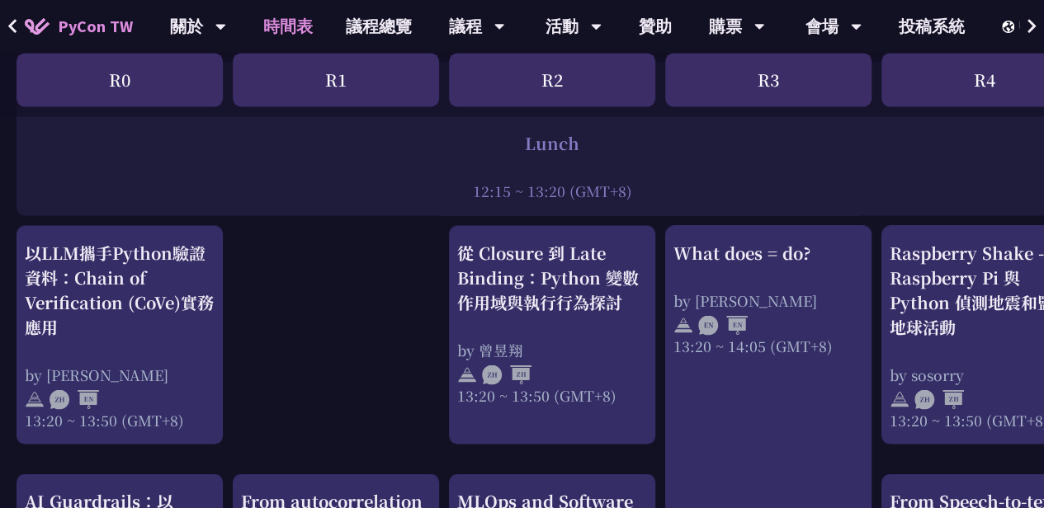
scroll to position [1341, 0]
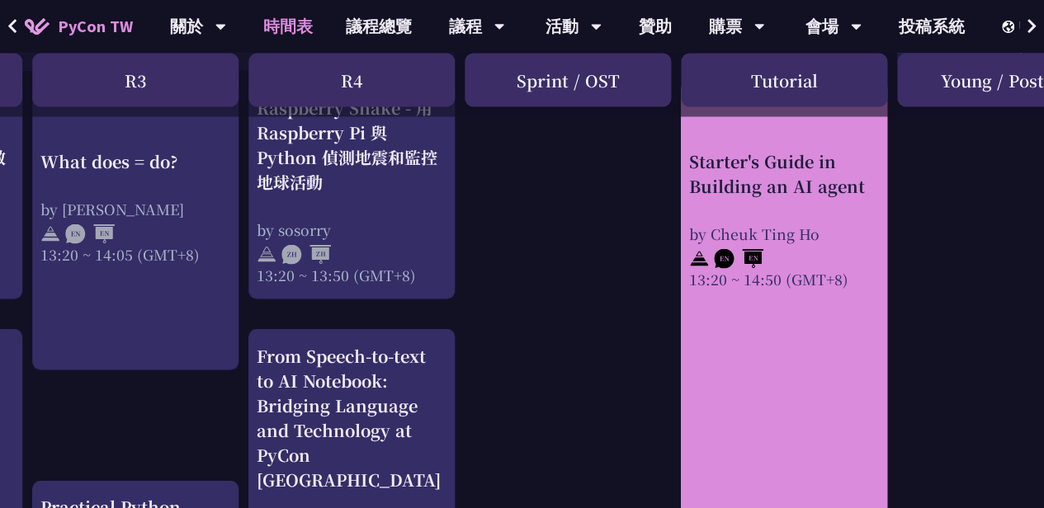
click at [769, 221] on div "Starter's Guide in Building an AI agent by Cheuk Ting Ho 13:20 ~ 14:50 (GMT+8)" at bounding box center [784, 219] width 190 height 140
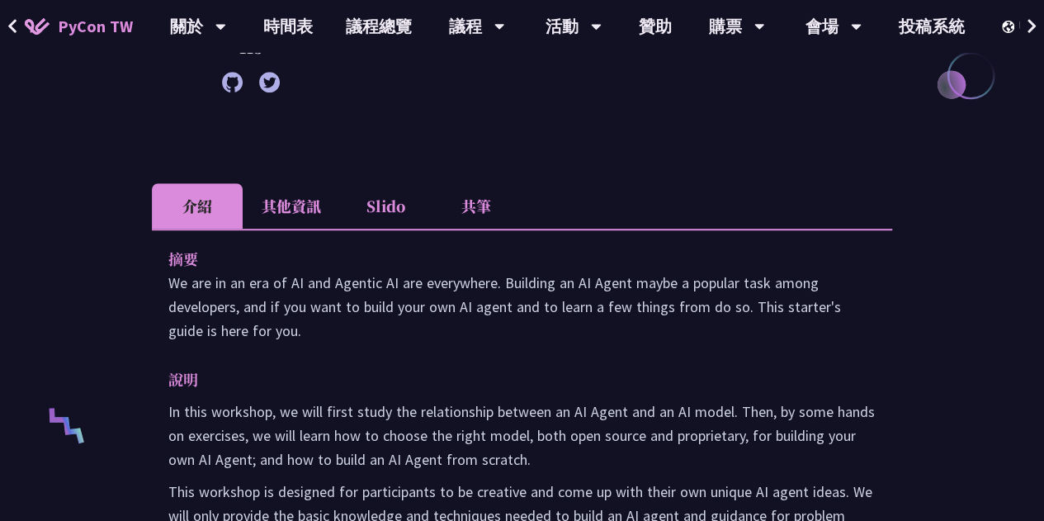
scroll to position [395, 0]
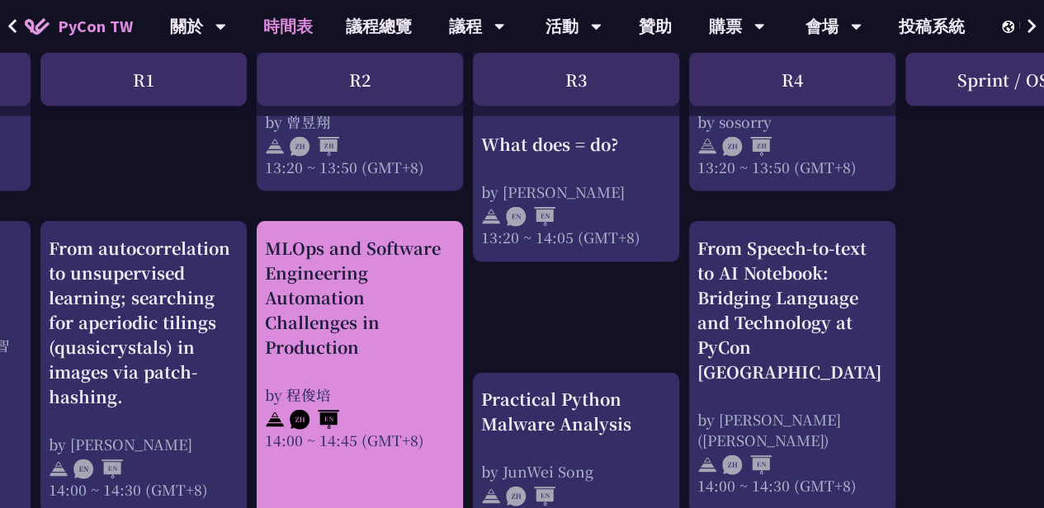
scroll to position [1591, 200]
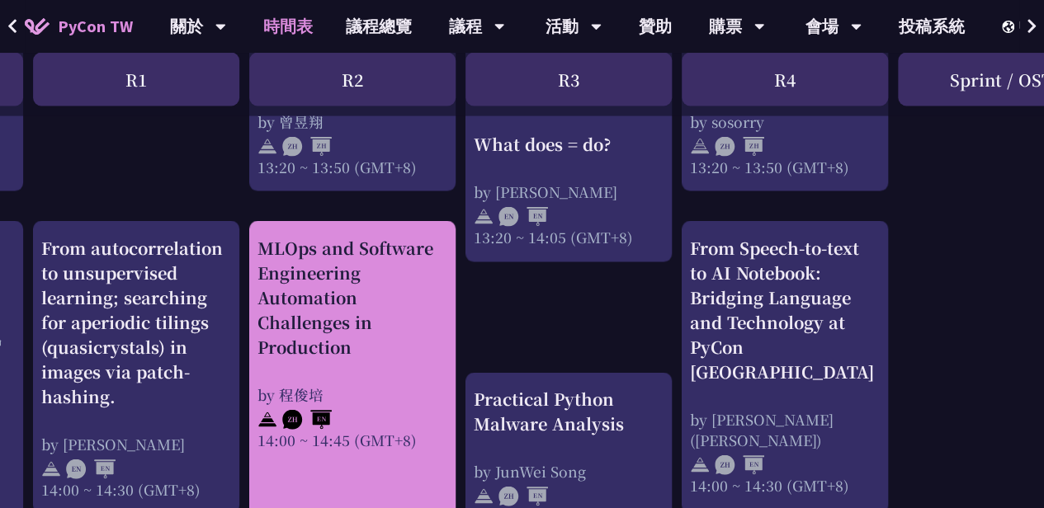
click at [361, 316] on div "MLOps and Software Engineering Automation Challenges in Production" at bounding box center [352, 298] width 190 height 124
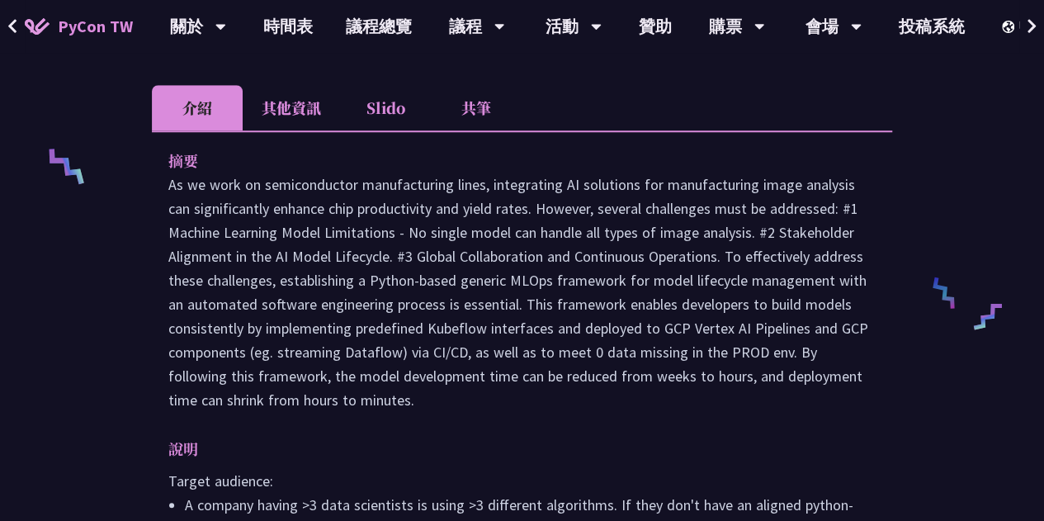
scroll to position [652, 0]
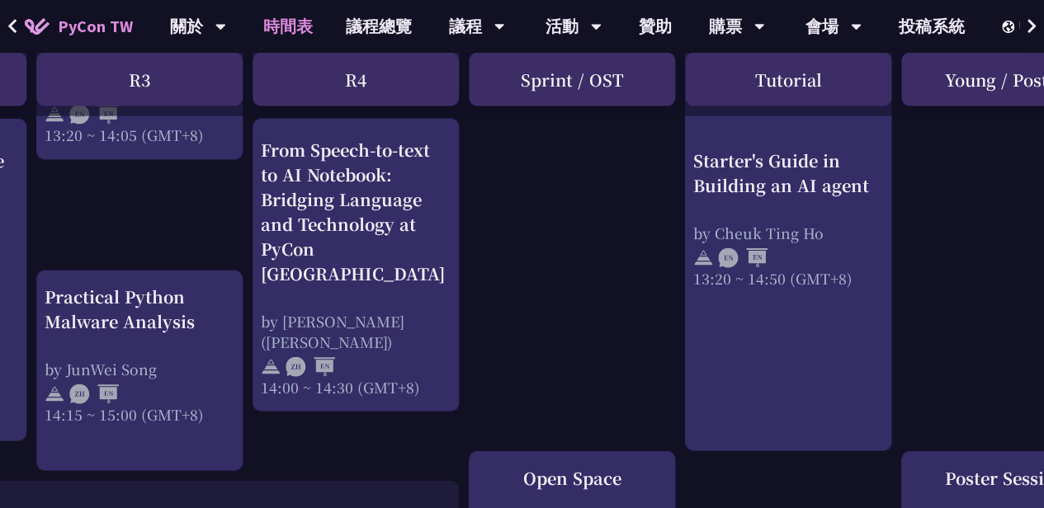
scroll to position [1694, 709]
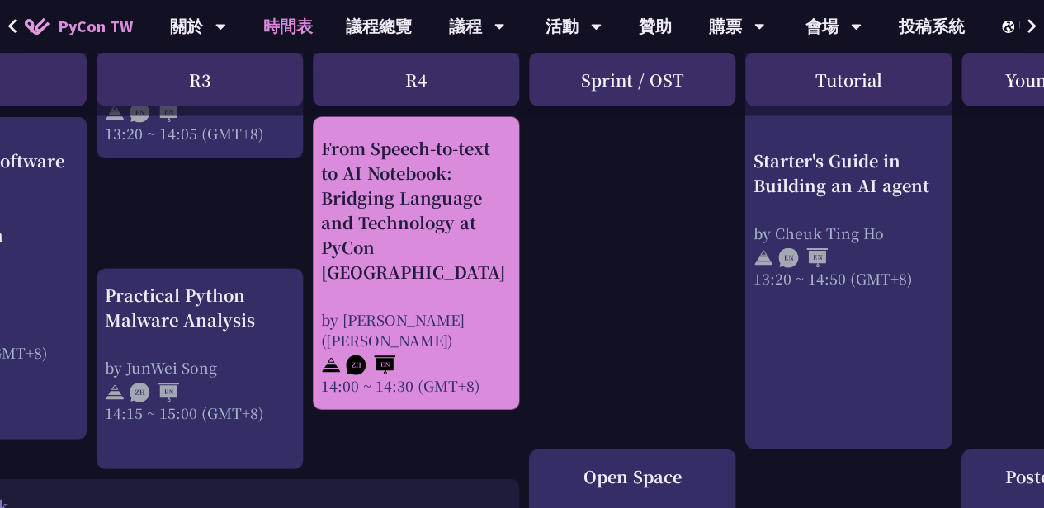
click at [403, 220] on div "From Speech-to-text to AI Notebook: Bridging Language and Technology at PyCon T…" at bounding box center [416, 210] width 190 height 149
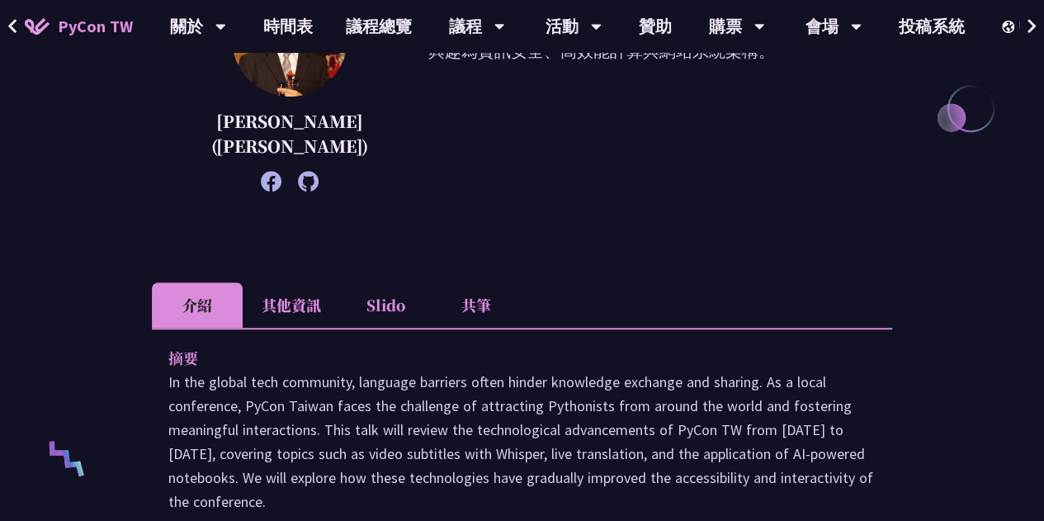
scroll to position [423, 0]
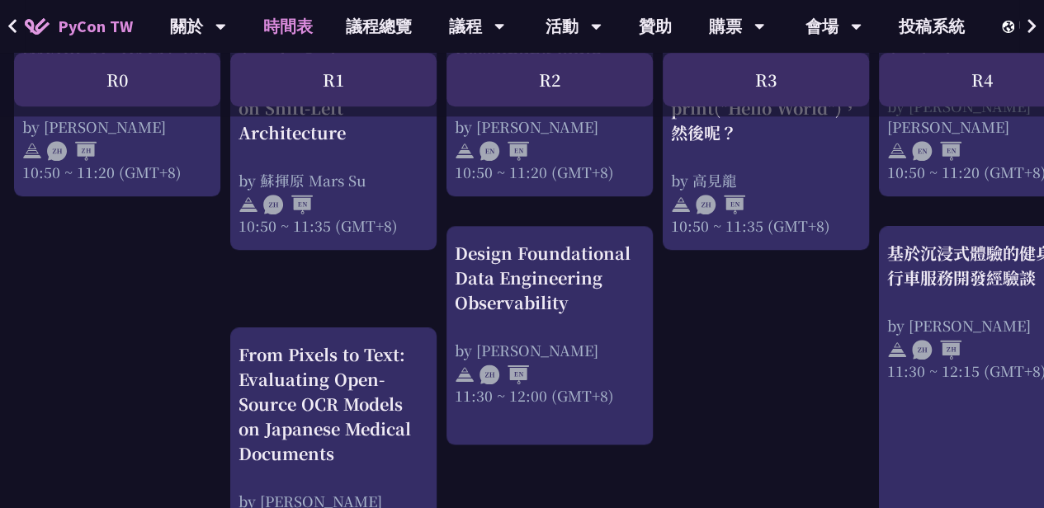
scroll to position [823, 2]
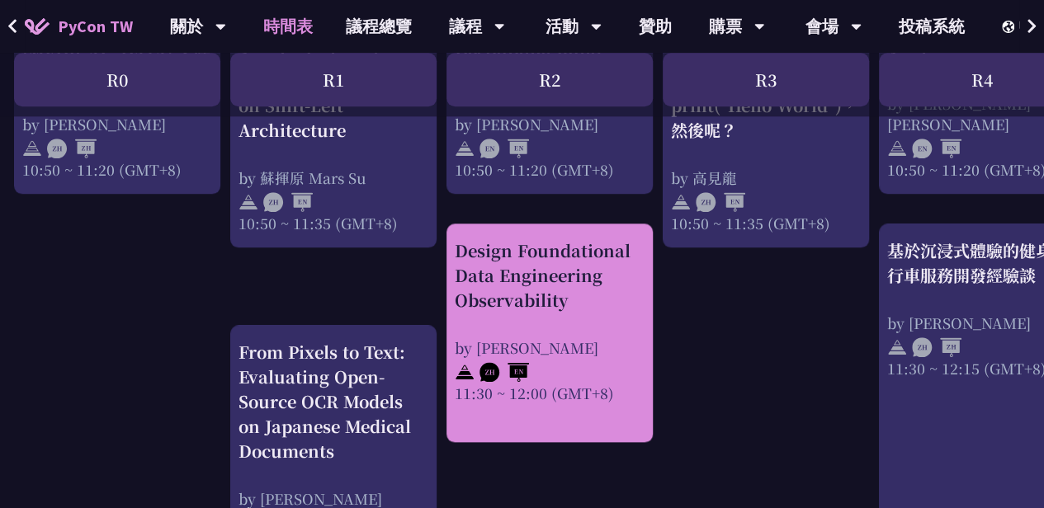
click at [510, 299] on div "Design Foundational Data Engineering Observability" at bounding box center [550, 275] width 190 height 74
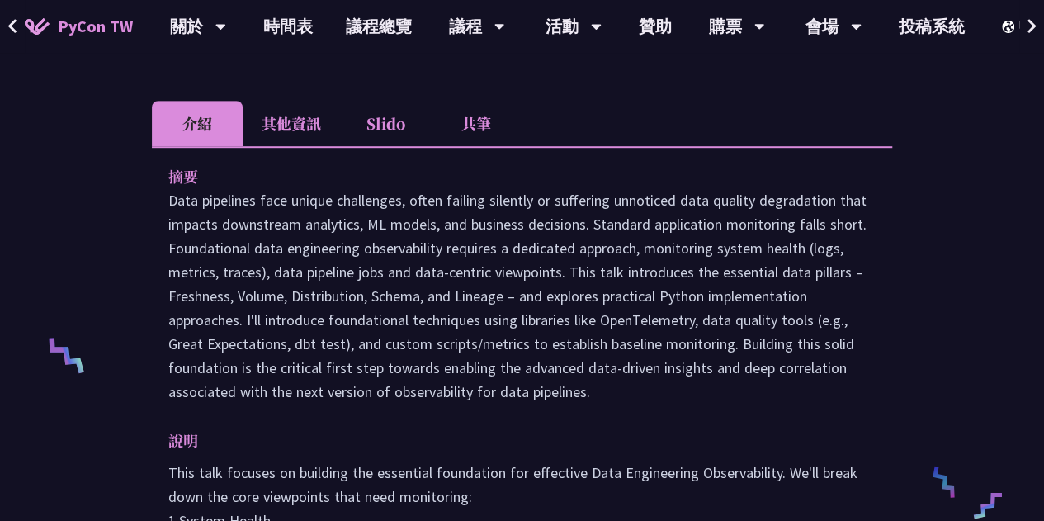
scroll to position [466, 0]
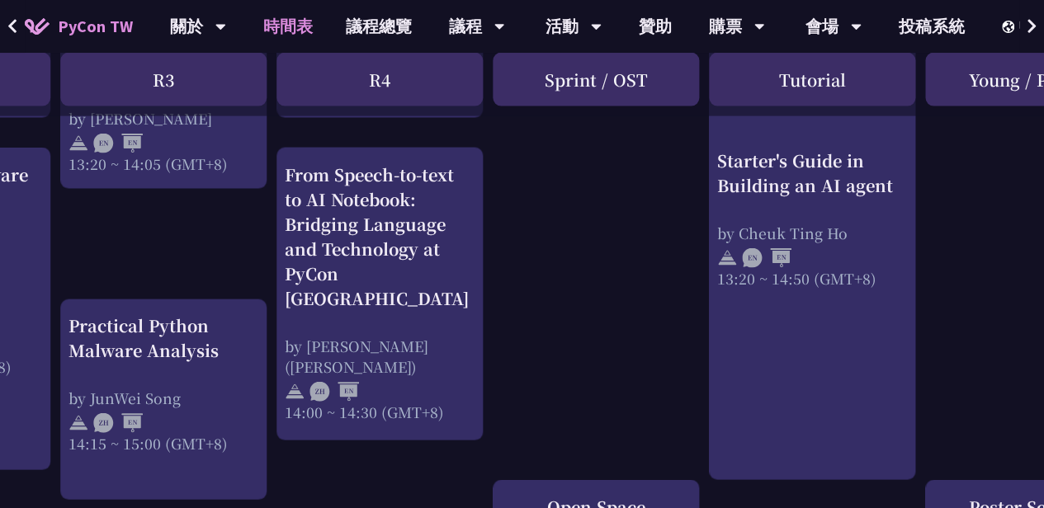
scroll to position [1665, 709]
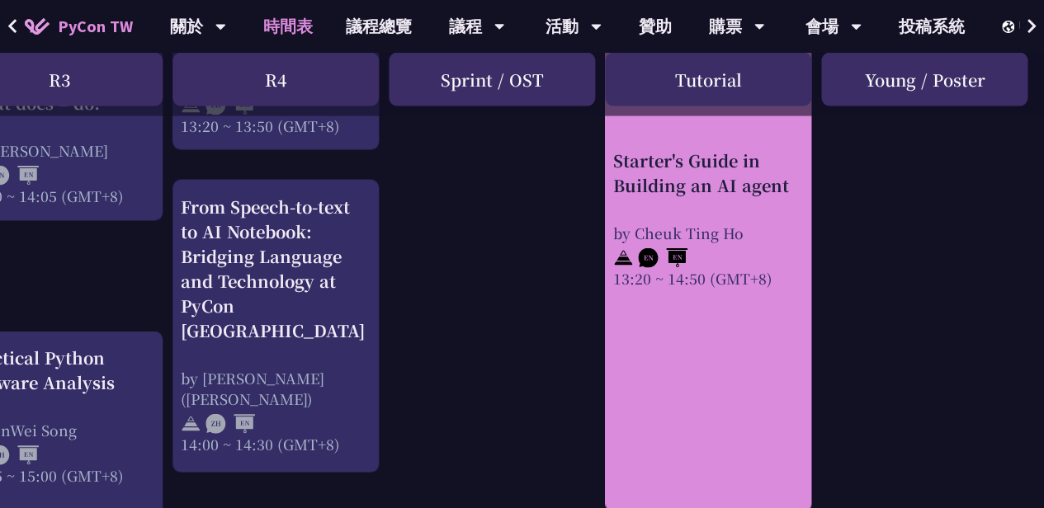
click at [712, 295] on link "Starter's Guide in Building an AI agent by Cheuk Ting Ho 13:20 ~ 14:50 (GMT+8)" at bounding box center [708, 222] width 190 height 552
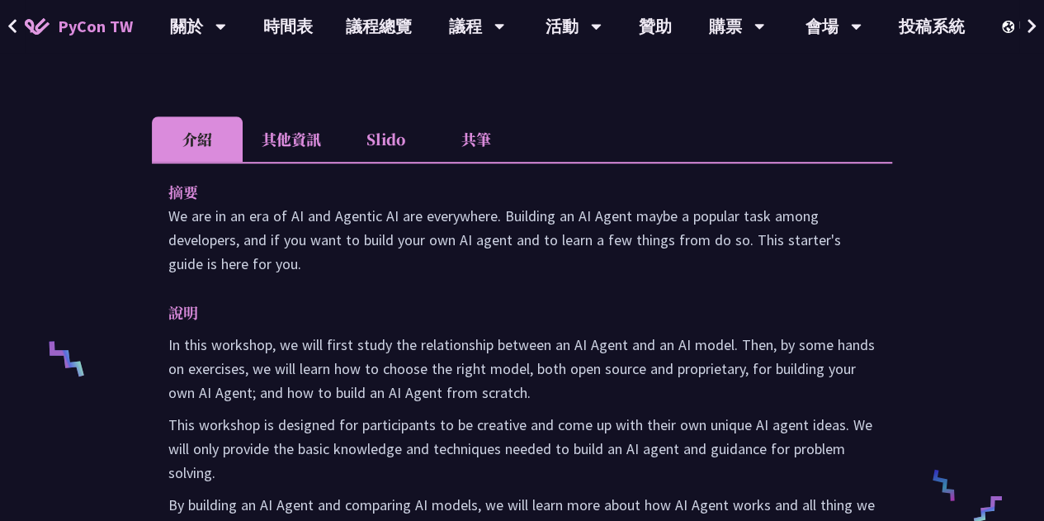
scroll to position [450, 0]
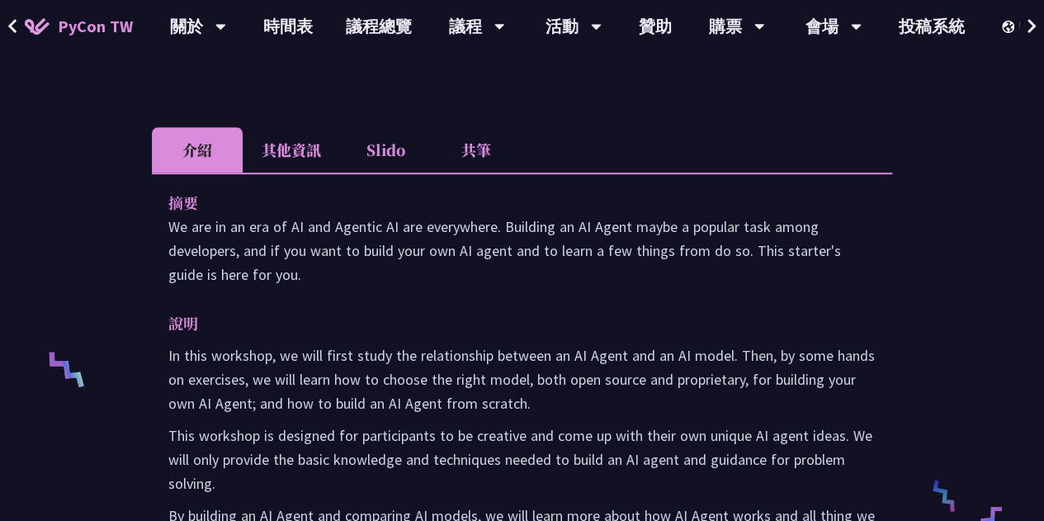
click at [299, 155] on li "其他資訊" at bounding box center [291, 149] width 97 height 45
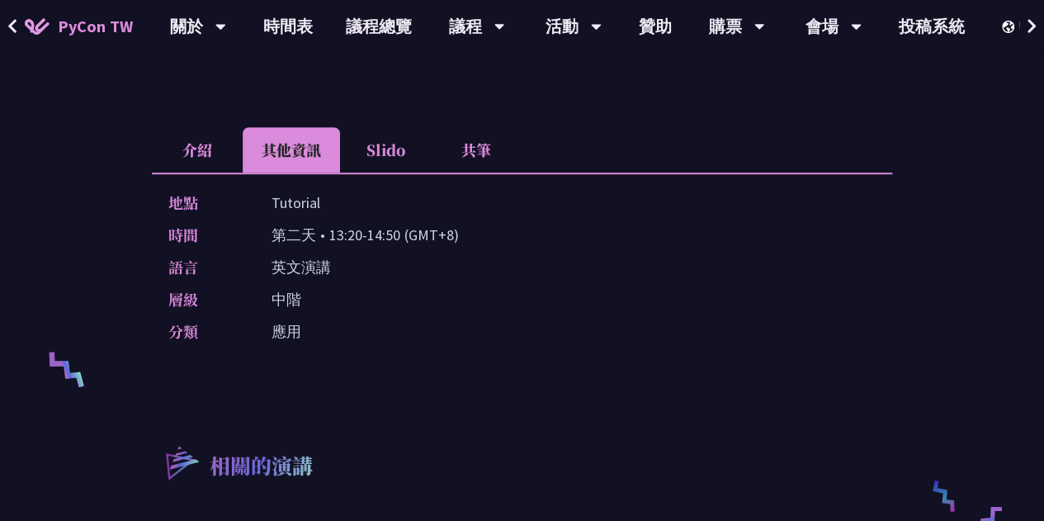
click at [213, 139] on li "介紹" at bounding box center [197, 149] width 91 height 45
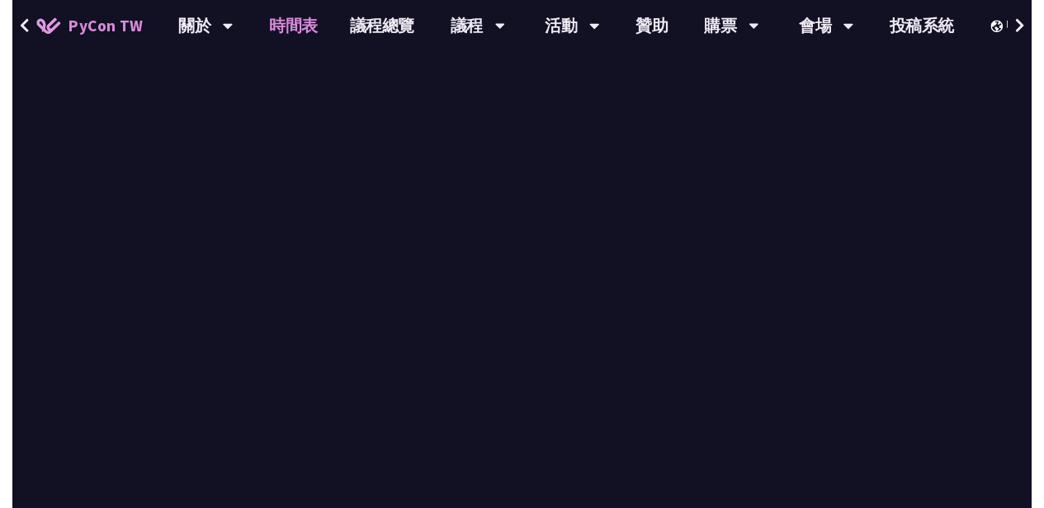
scroll to position [1633, 0]
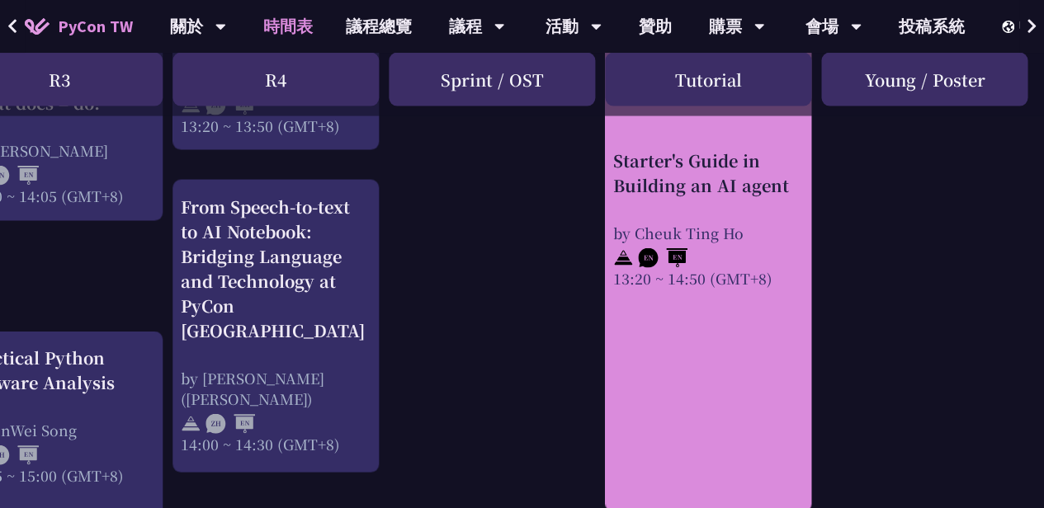
click at [728, 194] on div "Starter's Guide in Building an AI agent" at bounding box center [708, 174] width 190 height 50
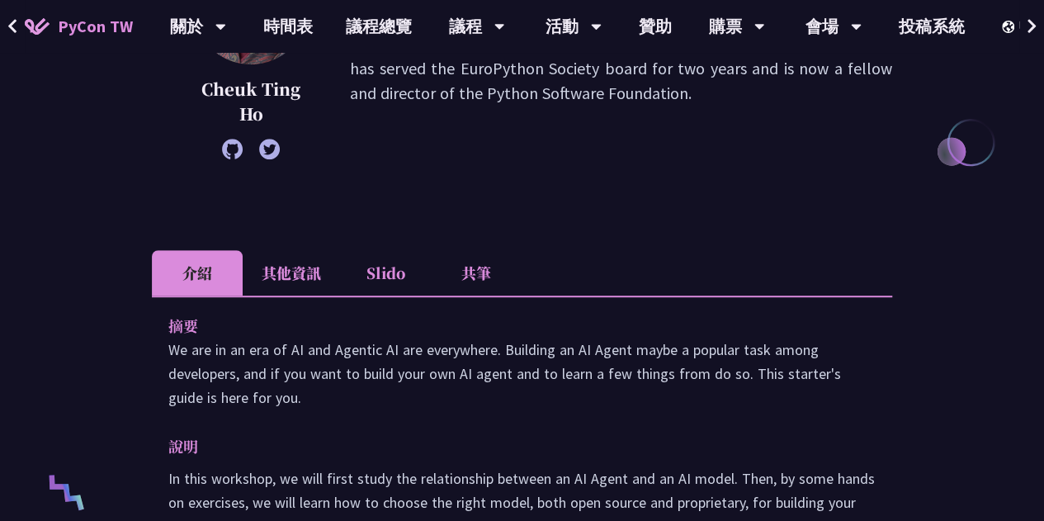
scroll to position [347, 0]
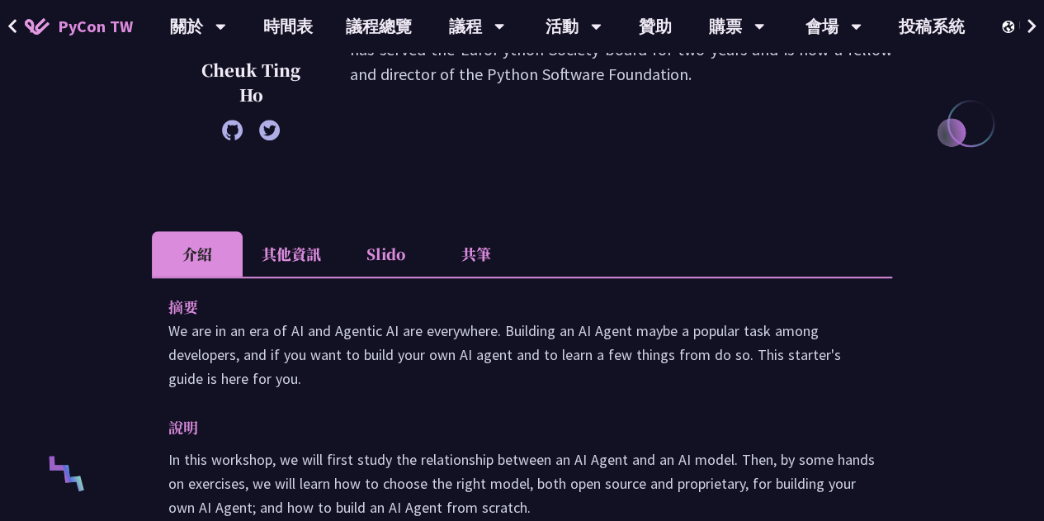
click at [421, 261] on li "Slido" at bounding box center [385, 253] width 91 height 45
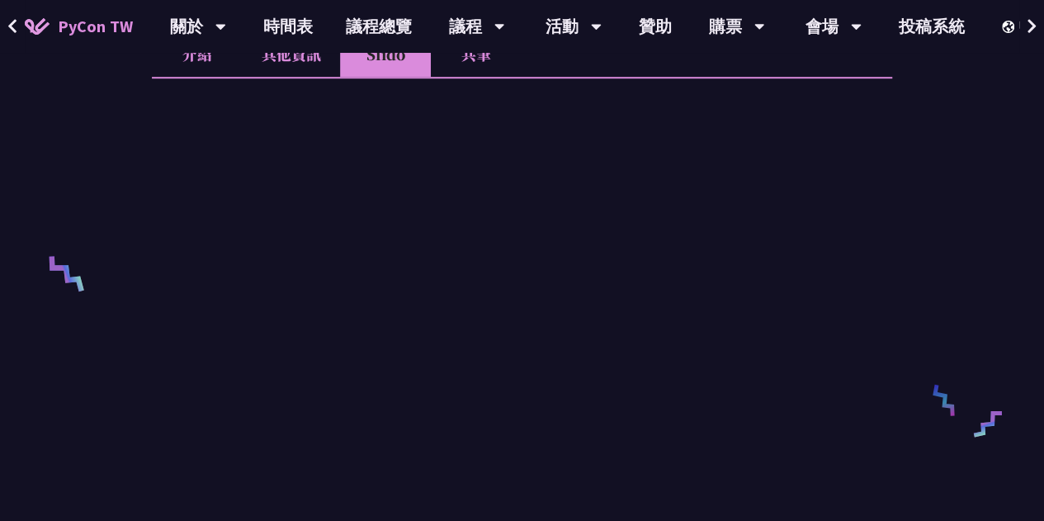
scroll to position [545, 0]
click at [484, 57] on li "共筆" at bounding box center [476, 54] width 91 height 45
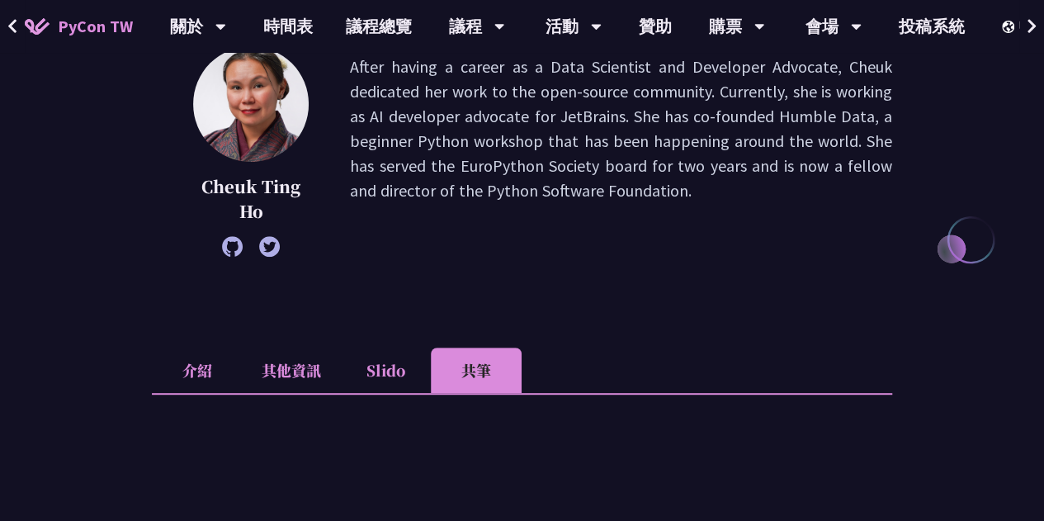
scroll to position [220, 0]
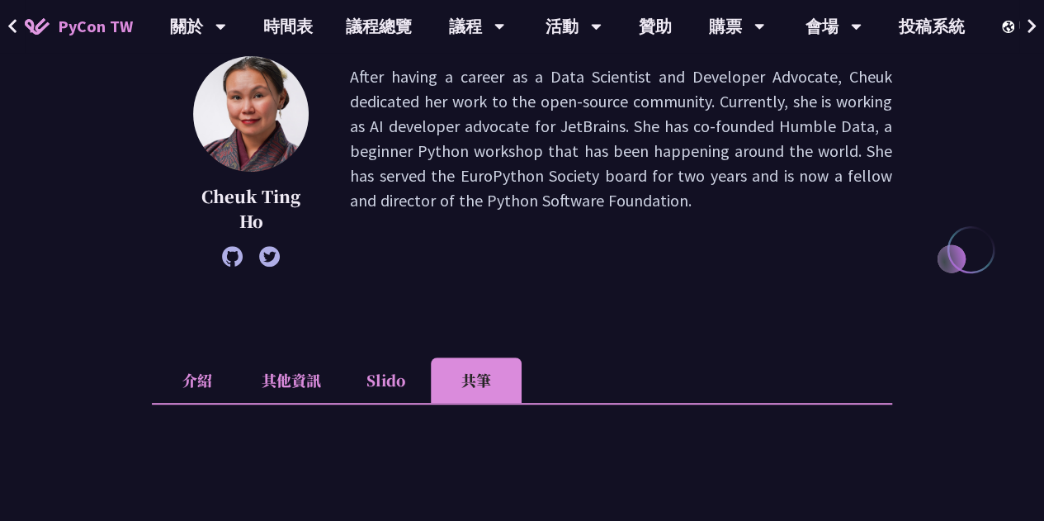
click at [191, 368] on li "介紹" at bounding box center [197, 379] width 91 height 45
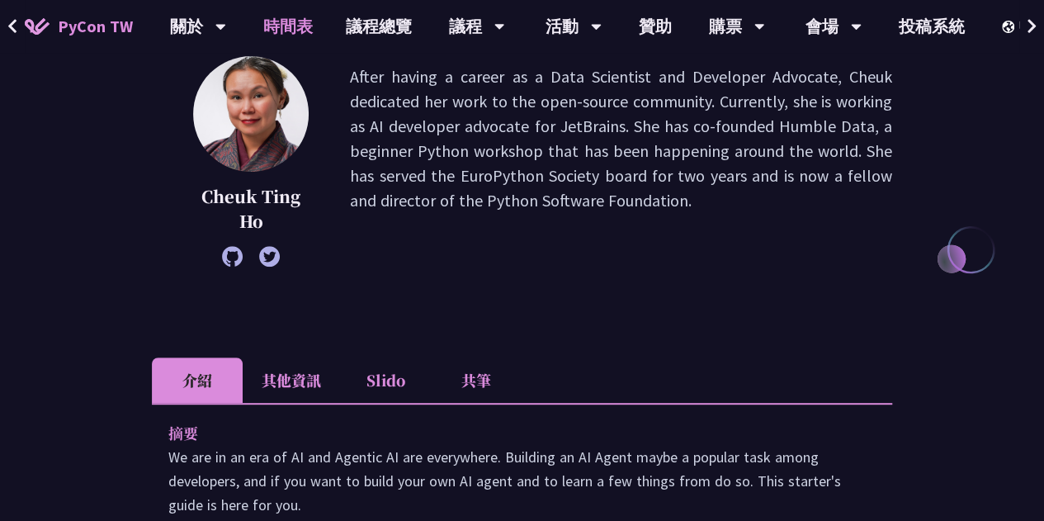
click at [314, 27] on link "時間表" at bounding box center [288, 26] width 83 height 53
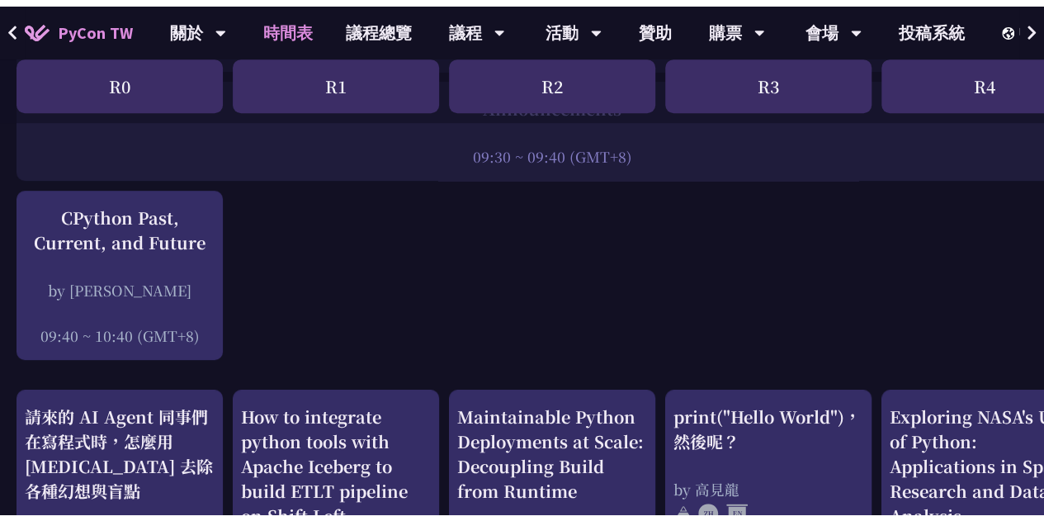
scroll to position [446, 0]
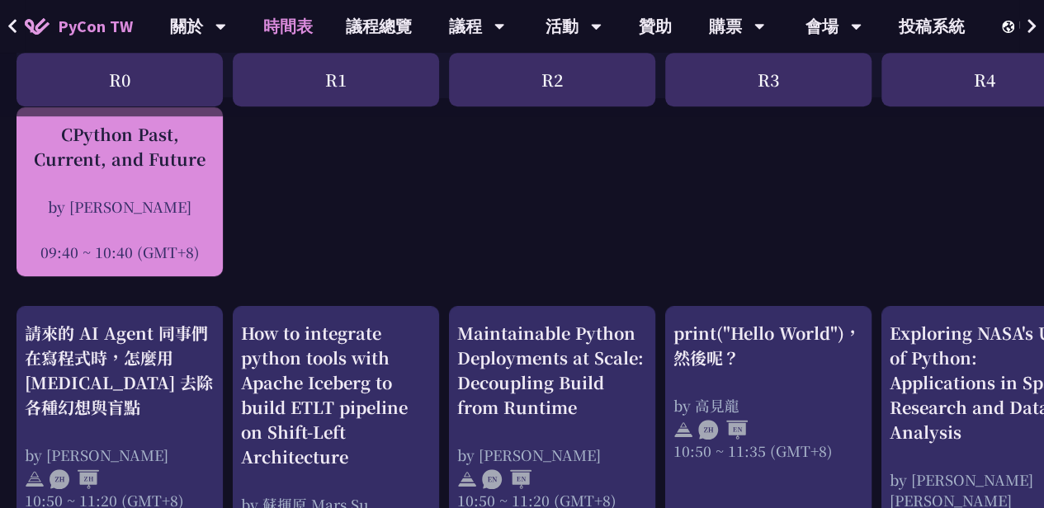
click at [165, 146] on div "CPython Past, Current, and Future" at bounding box center [120, 147] width 190 height 50
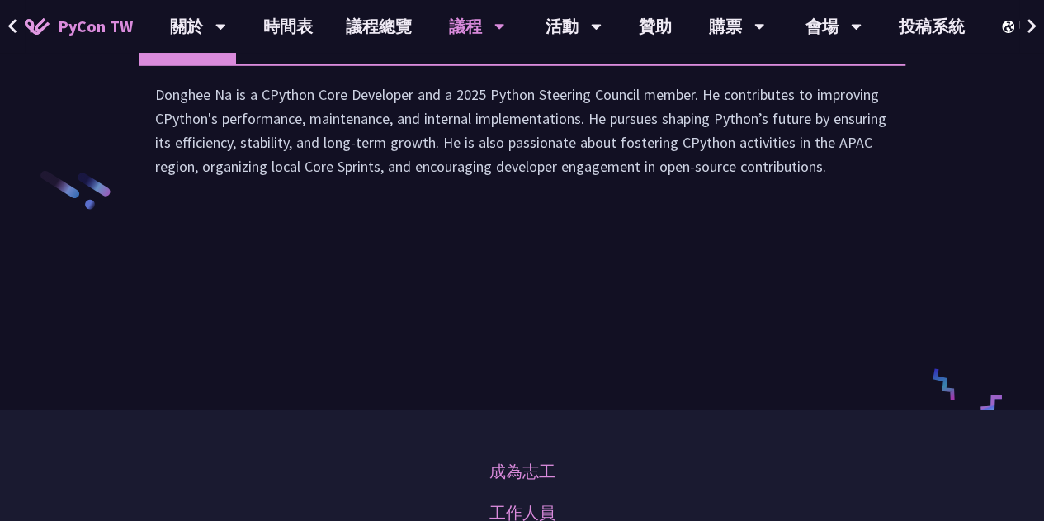
scroll to position [2513, 0]
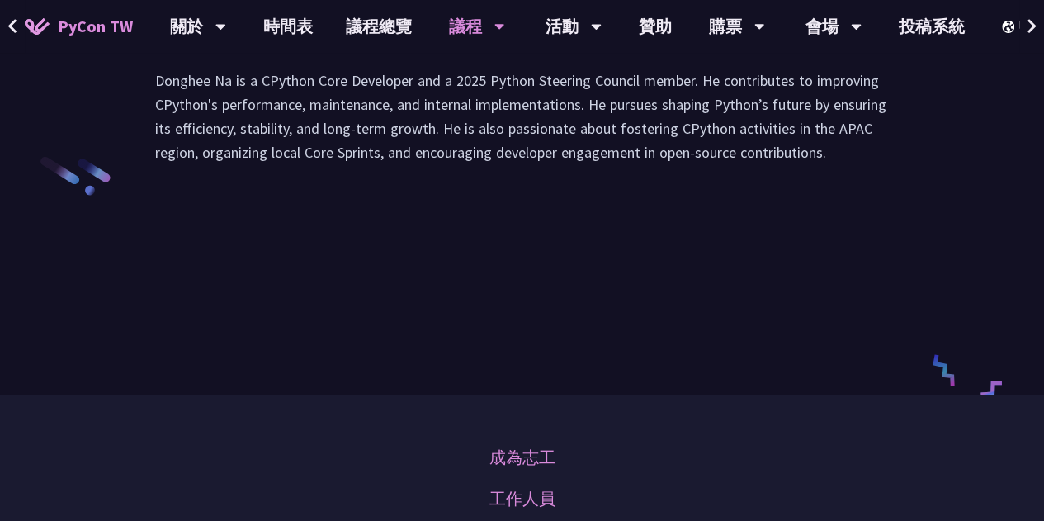
click at [284, 50] on li "演講" at bounding box center [281, 27] width 91 height 45
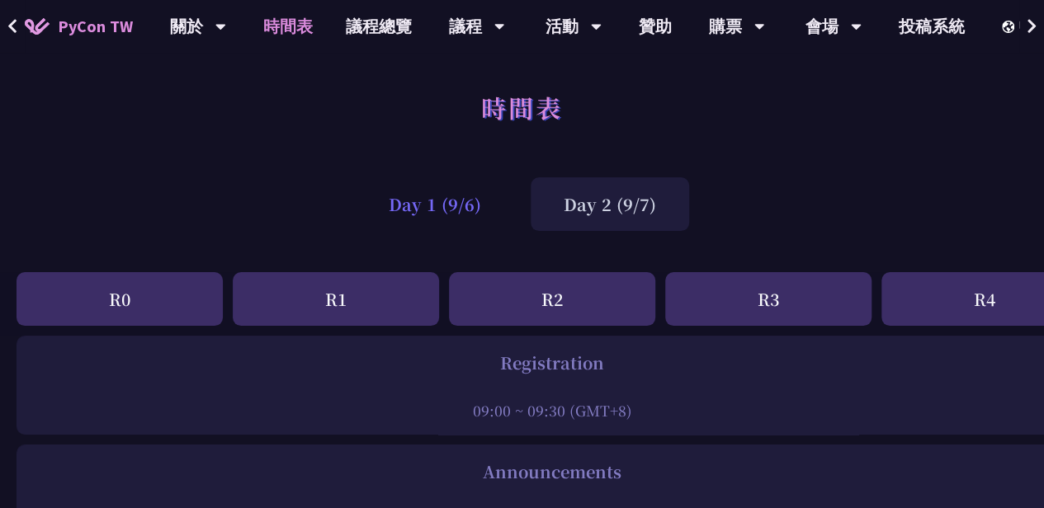
click at [441, 200] on div "Day 1 (9/6)" at bounding box center [435, 204] width 158 height 54
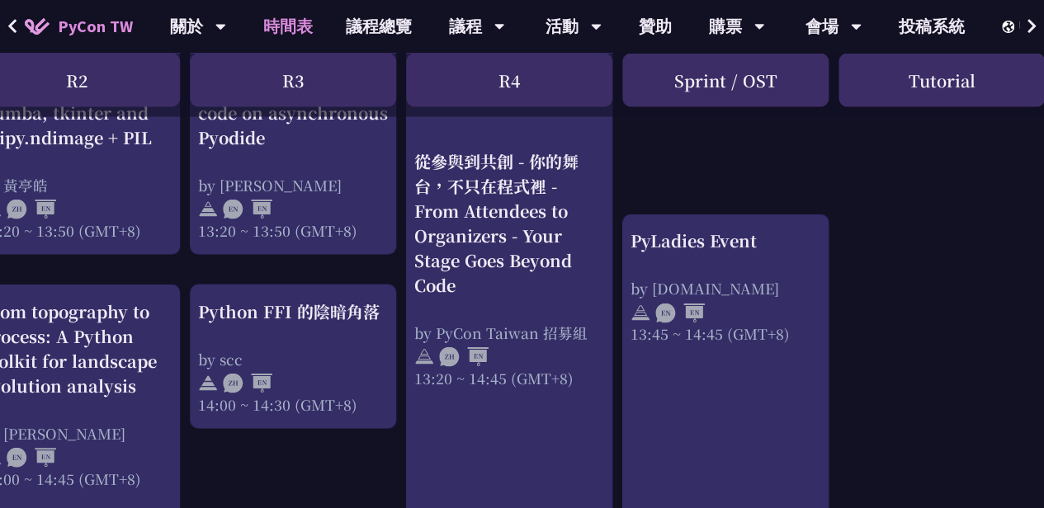
scroll to position [1563, 461]
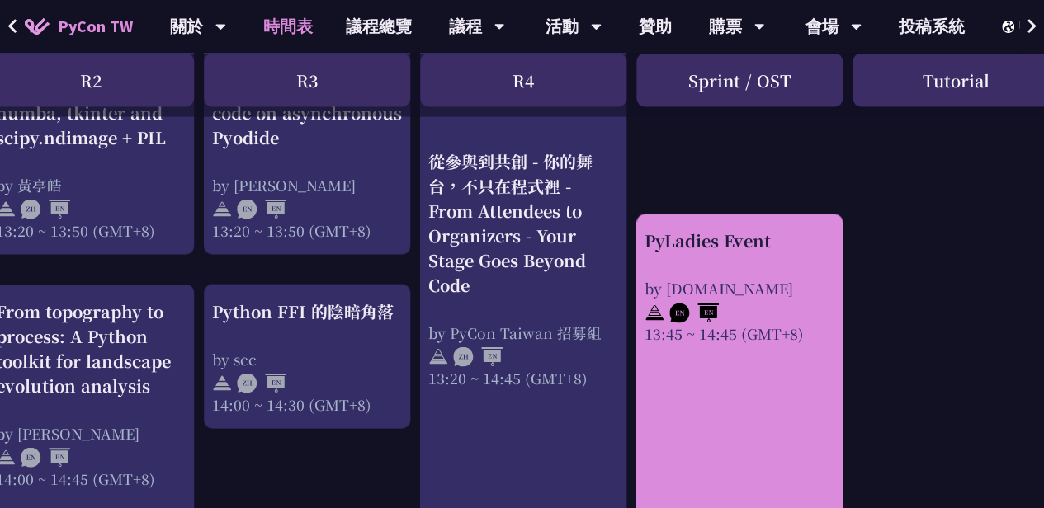
click at [704, 337] on link "PyLadies Event by pyladies.tw 13:45 ~ 14:45 (GMT+8)" at bounding box center [739, 368] width 190 height 281
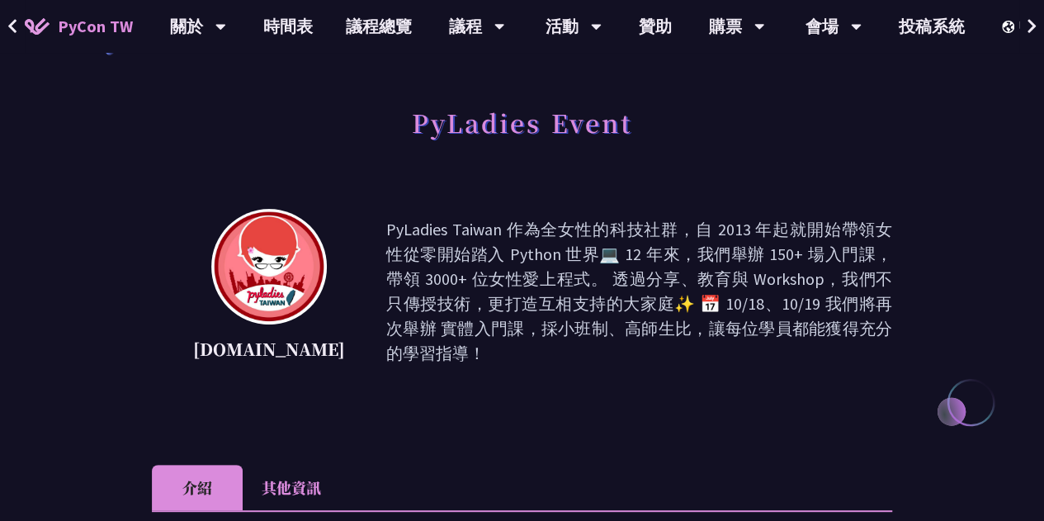
scroll to position [66, 0]
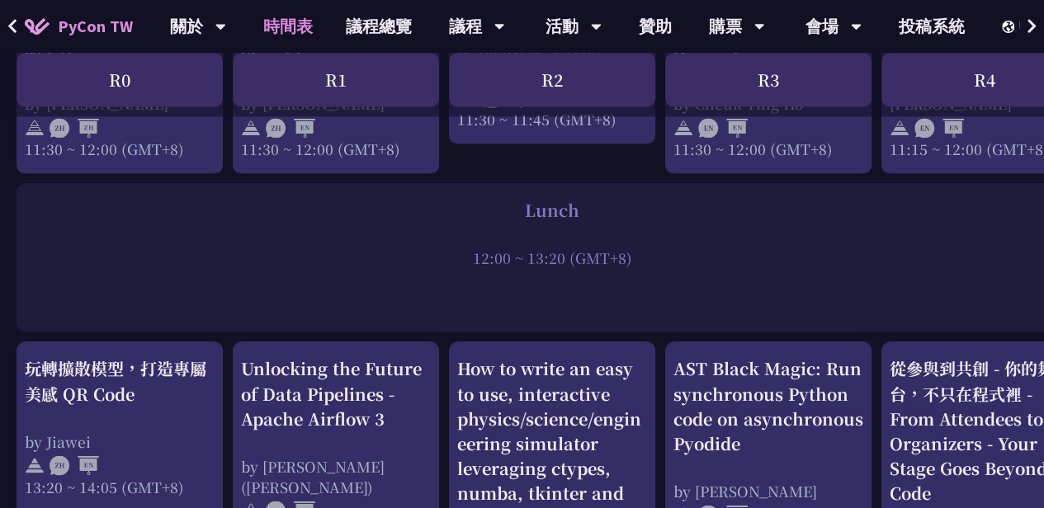
scroll to position [1181, 0]
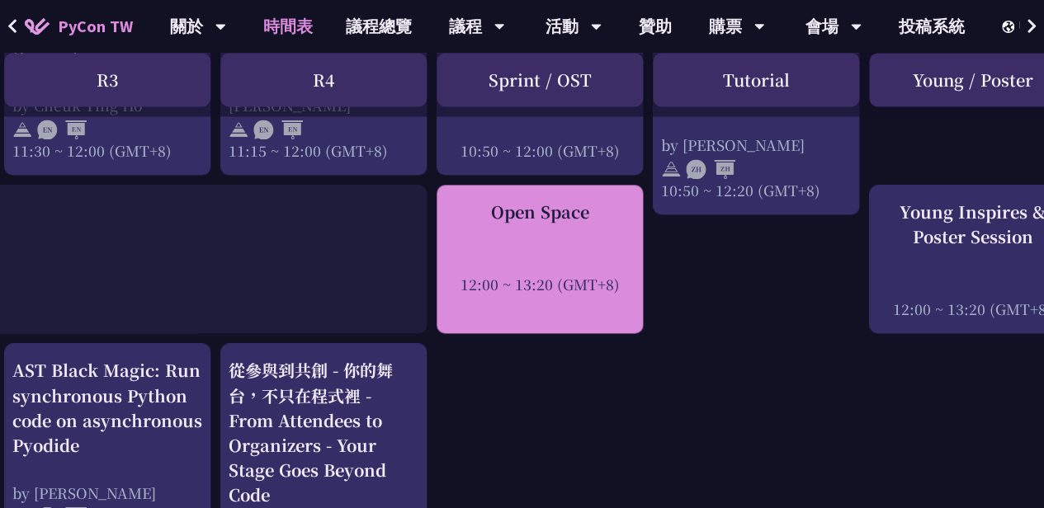
click at [518, 229] on div "Open Space 12:00 ~ 13:20 (GMT+8)" at bounding box center [540, 247] width 190 height 95
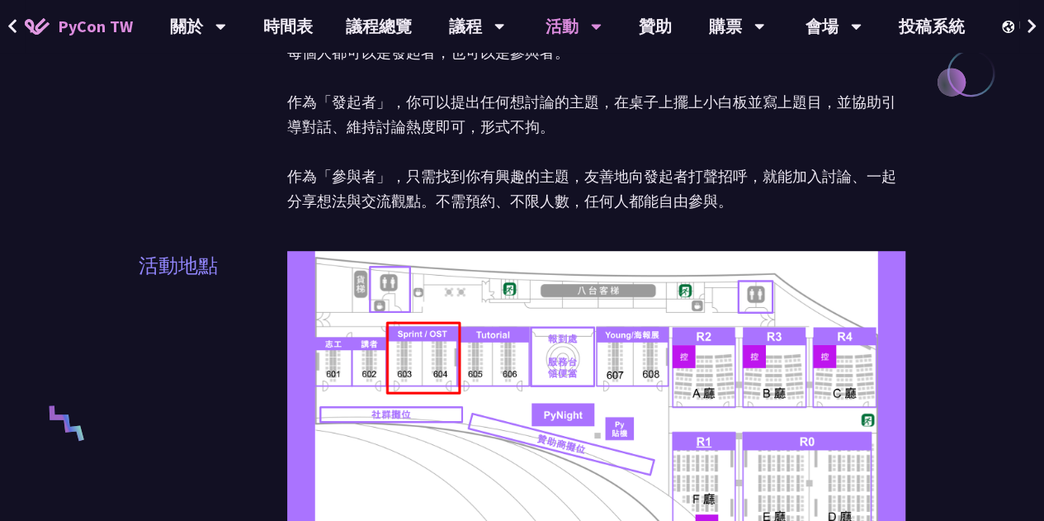
scroll to position [399, 0]
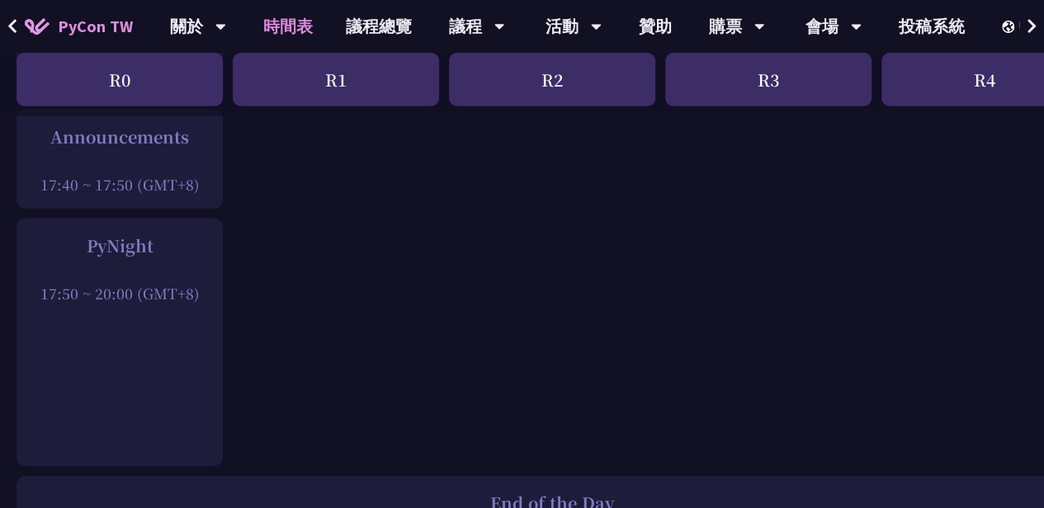
scroll to position [2433, 0]
click at [97, 243] on div "PyNight" at bounding box center [120, 249] width 190 height 25
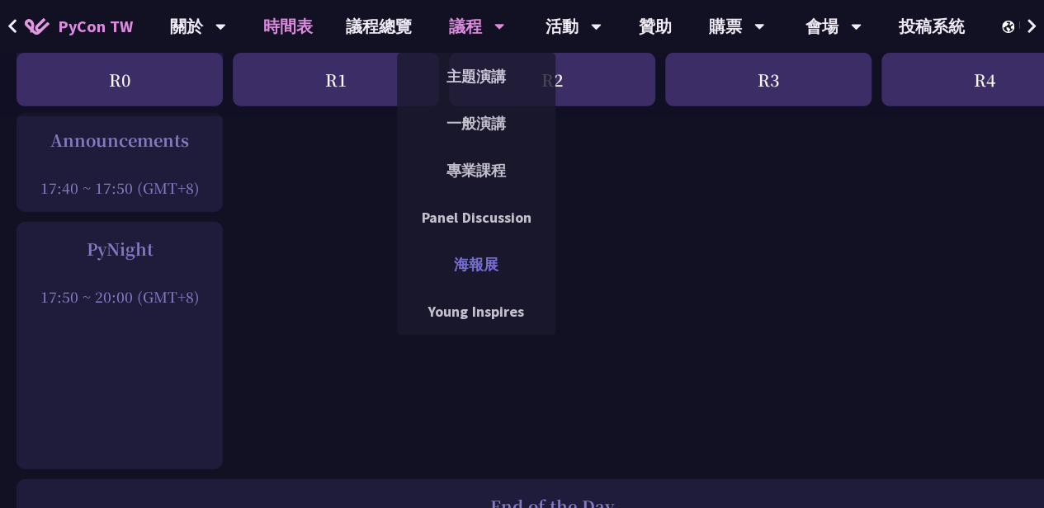
click at [480, 259] on link "海報展" at bounding box center [476, 264] width 158 height 39
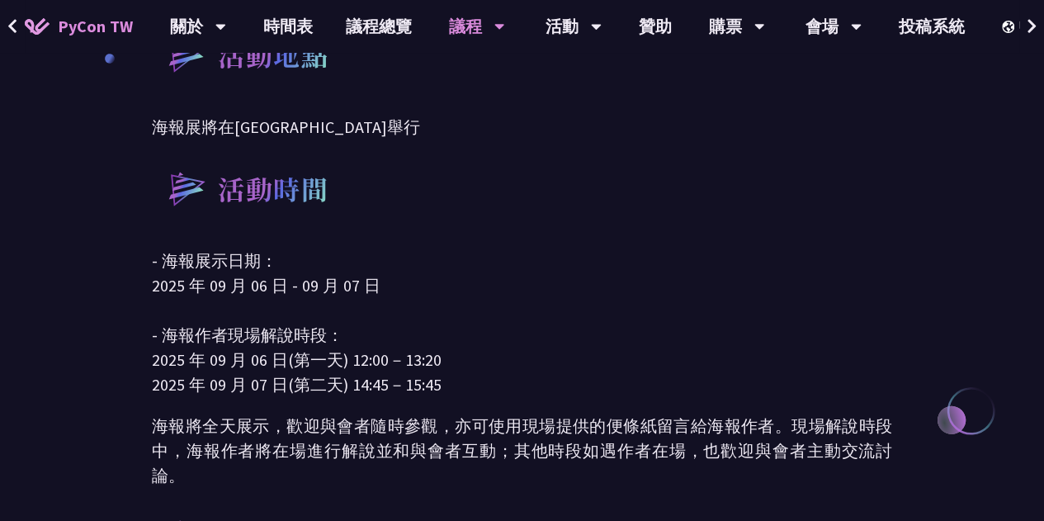
scroll to position [621, 0]
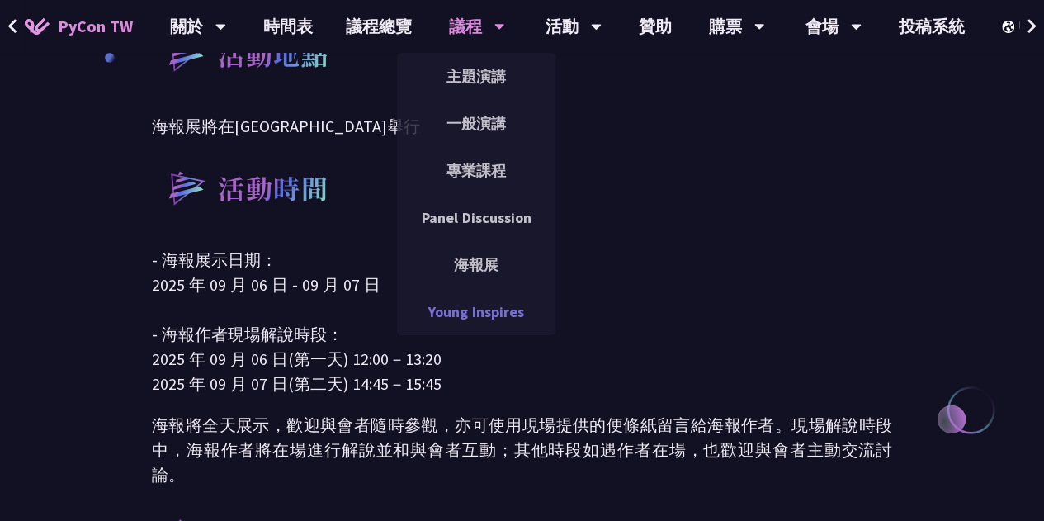
click at [485, 312] on link "Young Inspires" at bounding box center [476, 311] width 158 height 39
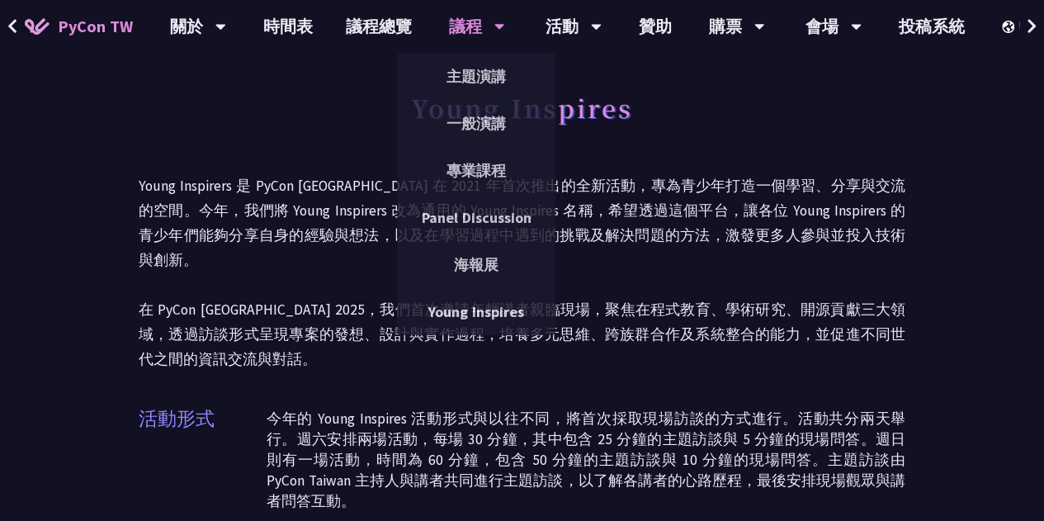
click at [474, 22] on div "議程" at bounding box center [477, 26] width 56 height 53
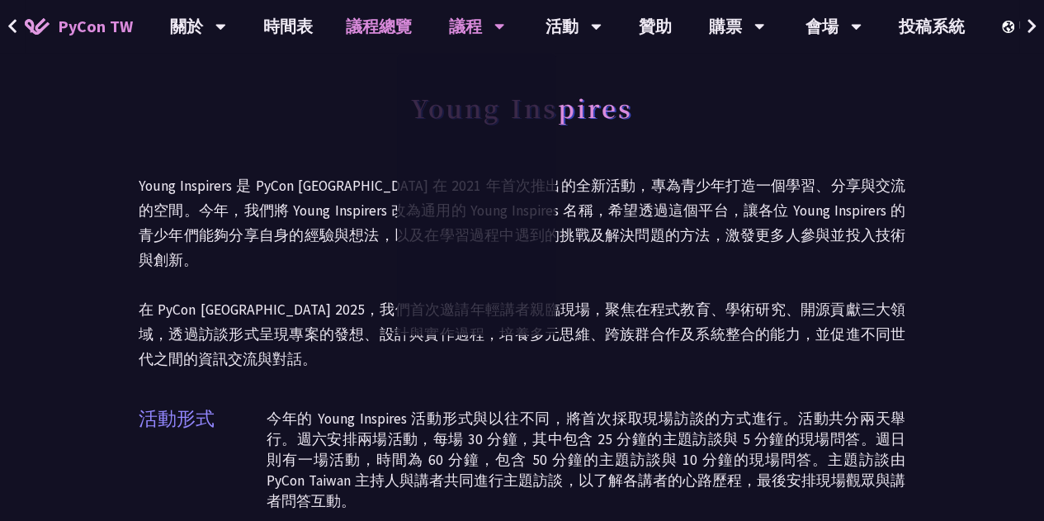
click at [379, 25] on link "議程總覽" at bounding box center [378, 26] width 99 height 53
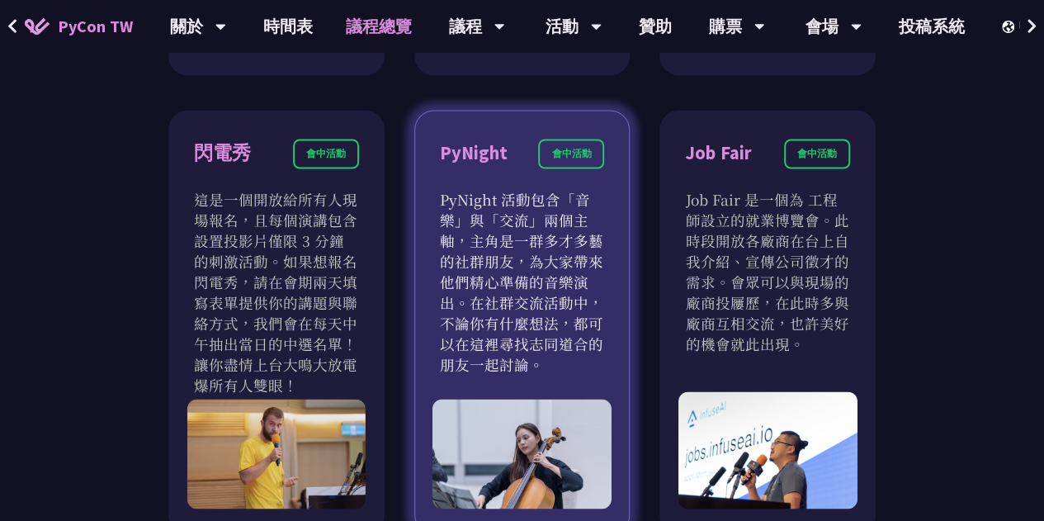
scroll to position [1402, 0]
click at [582, 163] on div "會中活動" at bounding box center [571, 154] width 66 height 30
click at [532, 229] on p "PyNight 活動包含「音樂」與「交流」兩個主軸，主角是一群多才多藝的社群朋友，為大家帶來他們精心準備的音樂演出。在社群交流活動中，不論你有什麼想法，都可以…" at bounding box center [522, 282] width 165 height 186
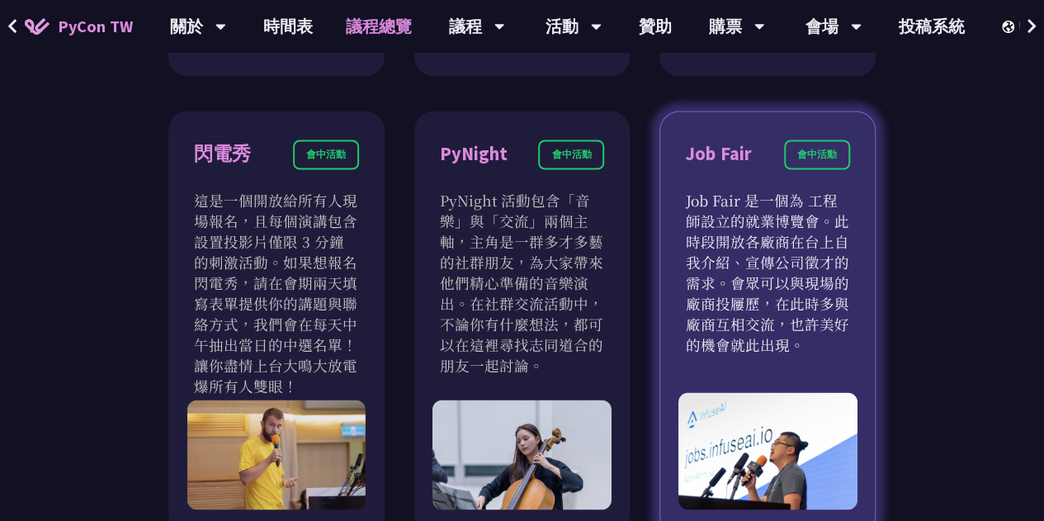
click at [739, 286] on p "Job Fair 是一個為 工程師設立的就業博覽會。此時段開放各廠商在台上自我介紹、宣傳公司徵才的需求。會眾可以與現場的廠商投屨歷，在此時多與廠商互相交流，也…" at bounding box center [767, 271] width 165 height 165
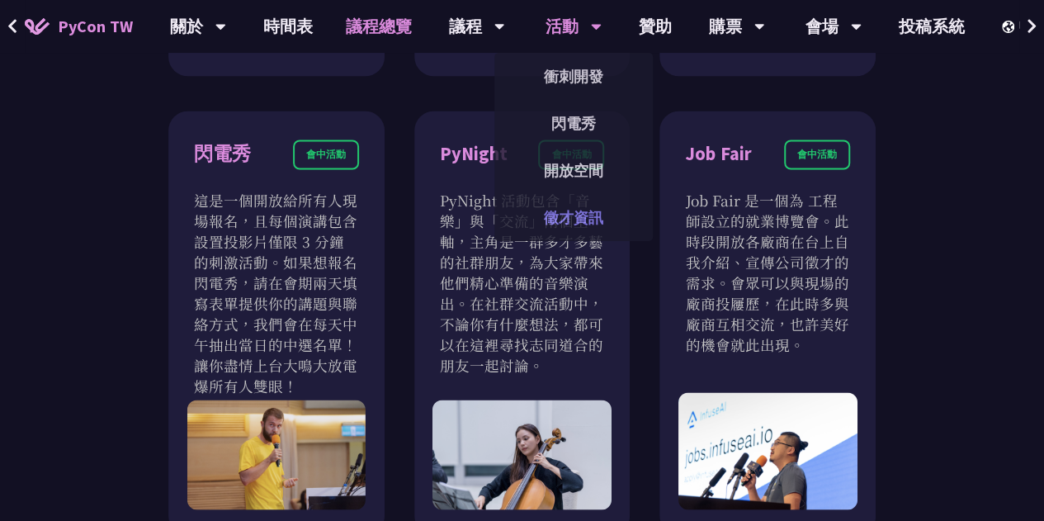
click at [563, 207] on link "徵才資訊" at bounding box center [573, 217] width 158 height 39
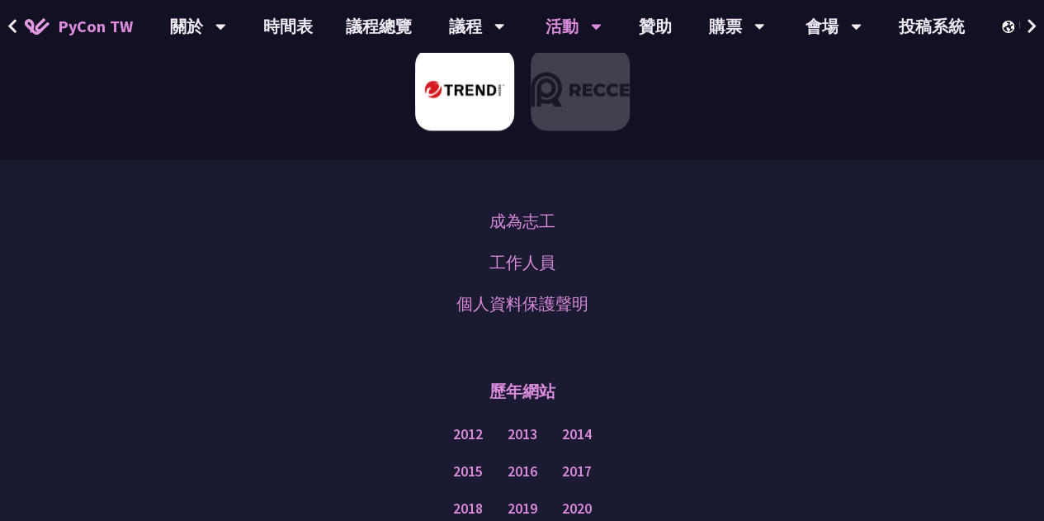
scroll to position [1174, 0]
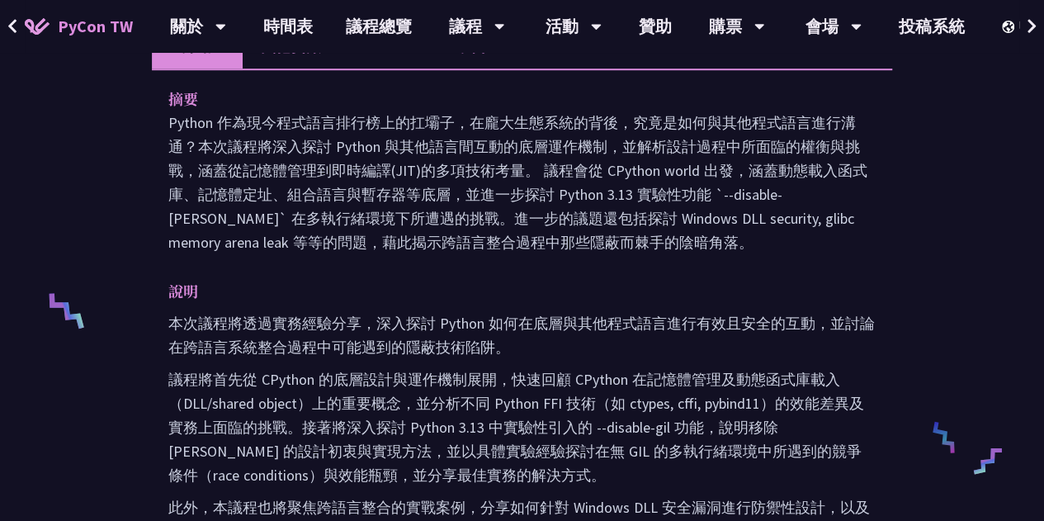
scroll to position [510, 0]
